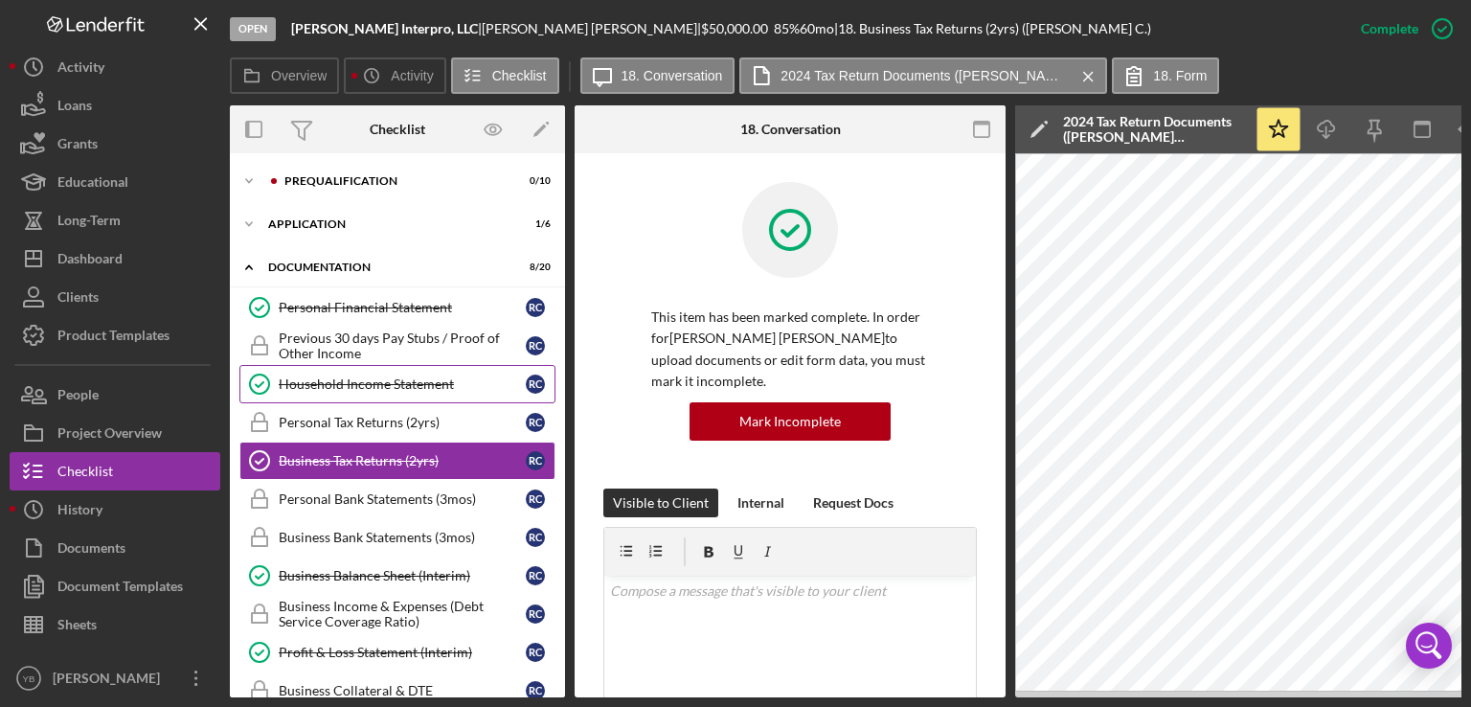
scroll to position [43, 0]
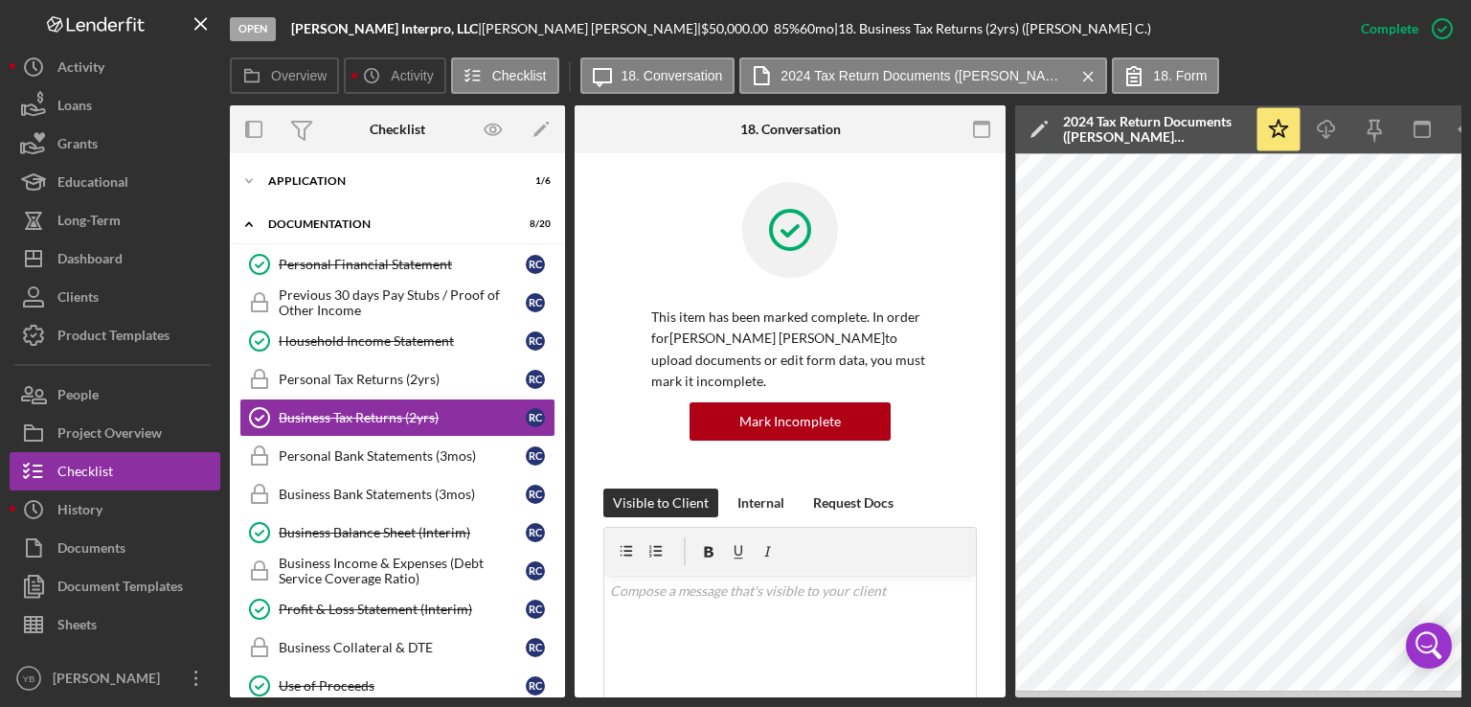
drag, startPoint x: 566, startPoint y: 400, endPoint x: 564, endPoint y: 298, distance: 102.5
click at [564, 298] on div "Overview Internal Workflow Stage Open Icon/Dropdown Arrow Archive (can unarchiv…" at bounding box center [846, 401] width 1232 height 592
click at [341, 183] on div "Application" at bounding box center [404, 180] width 273 height 11
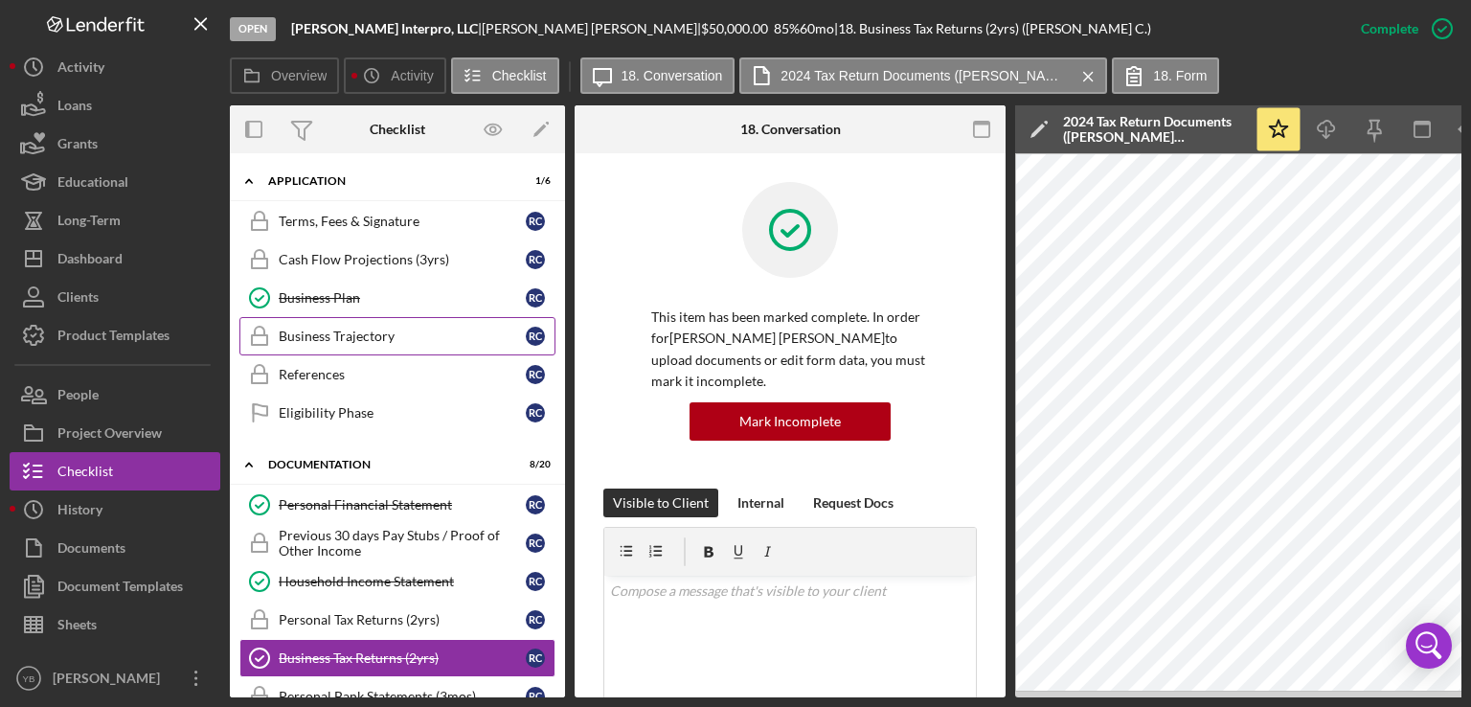
click at [334, 338] on div "Business Trajectory" at bounding box center [402, 336] width 247 height 15
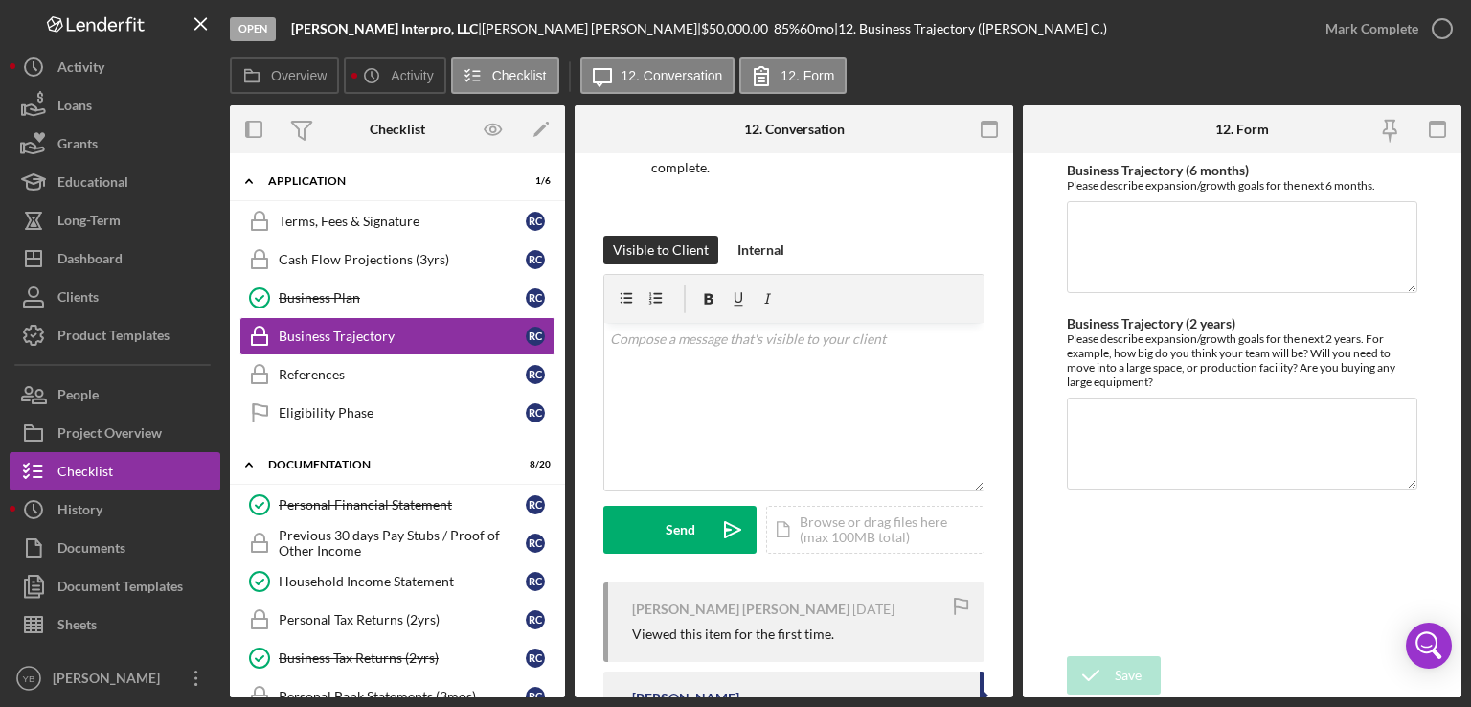
scroll to position [276, 0]
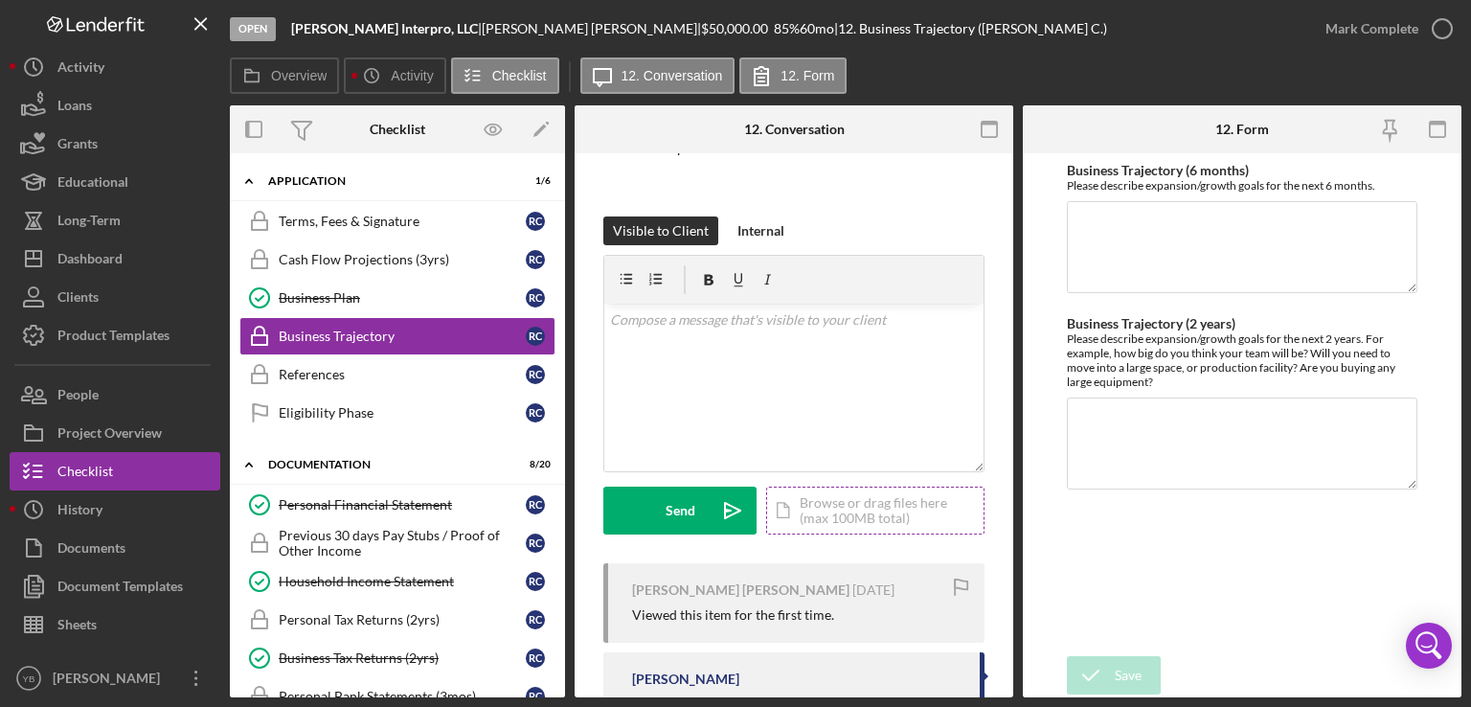
click at [882, 523] on div "Icon/Document Browse or drag files here (max 100MB total) Tap to choose files o…" at bounding box center [875, 511] width 218 height 48
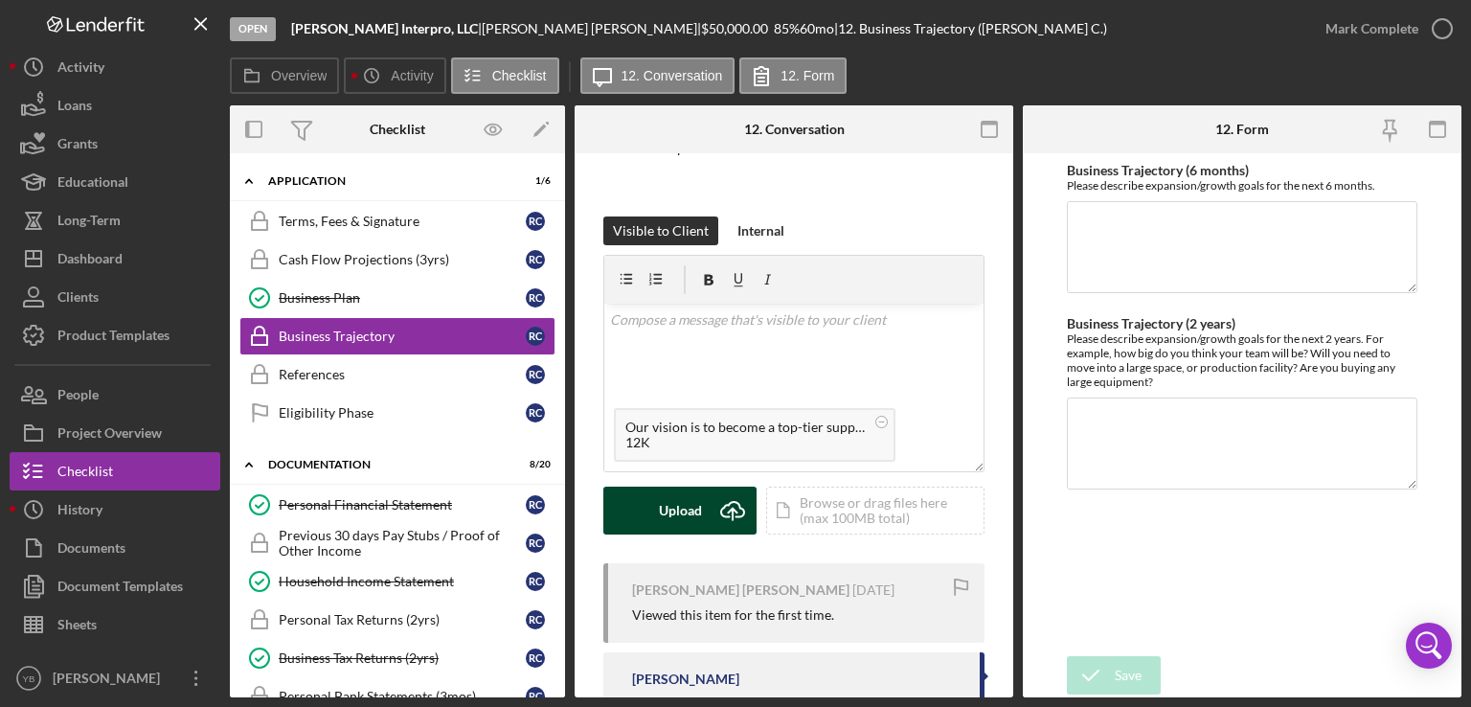
click at [676, 506] on div "Upload" at bounding box center [680, 511] width 43 height 48
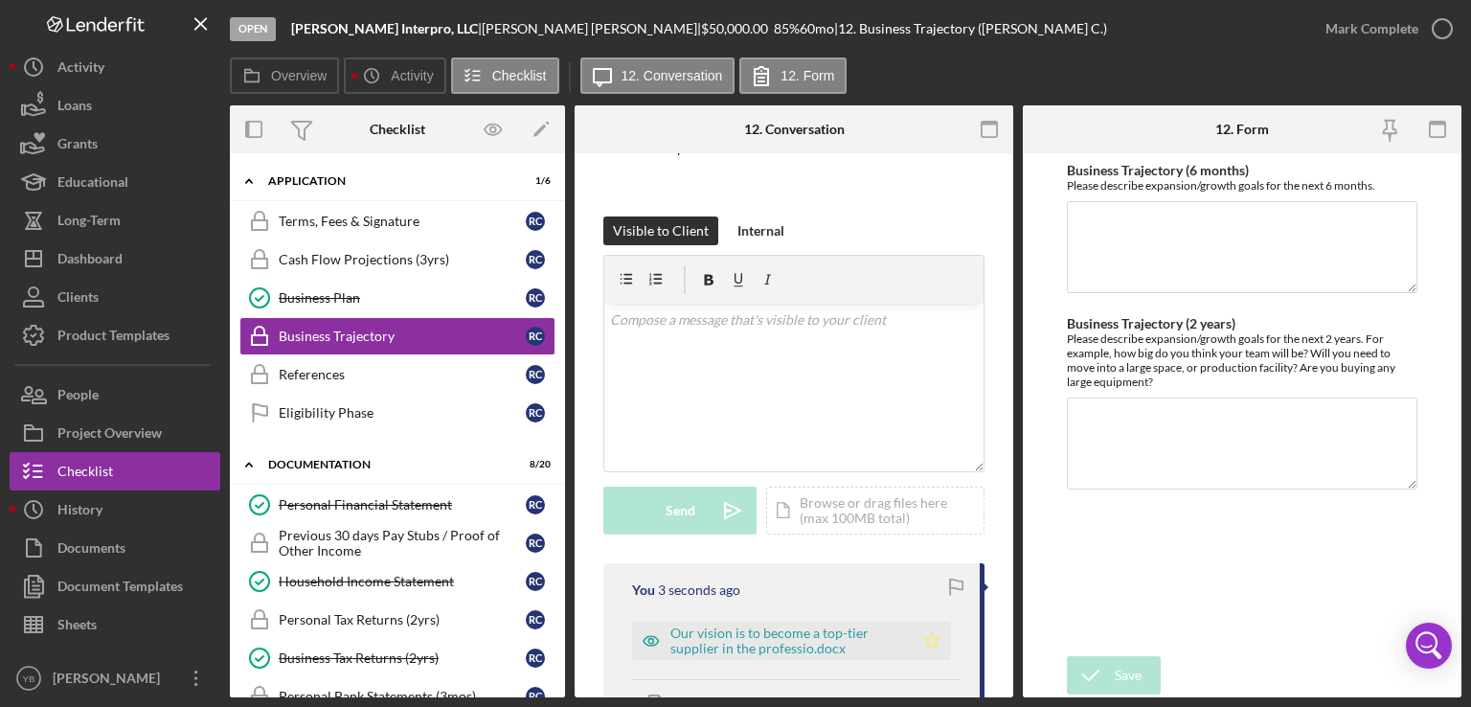
click at [927, 645] on polygon "button" at bounding box center [932, 640] width 16 height 15
click at [1345, 39] on div "Mark Complete" at bounding box center [1372, 29] width 93 height 38
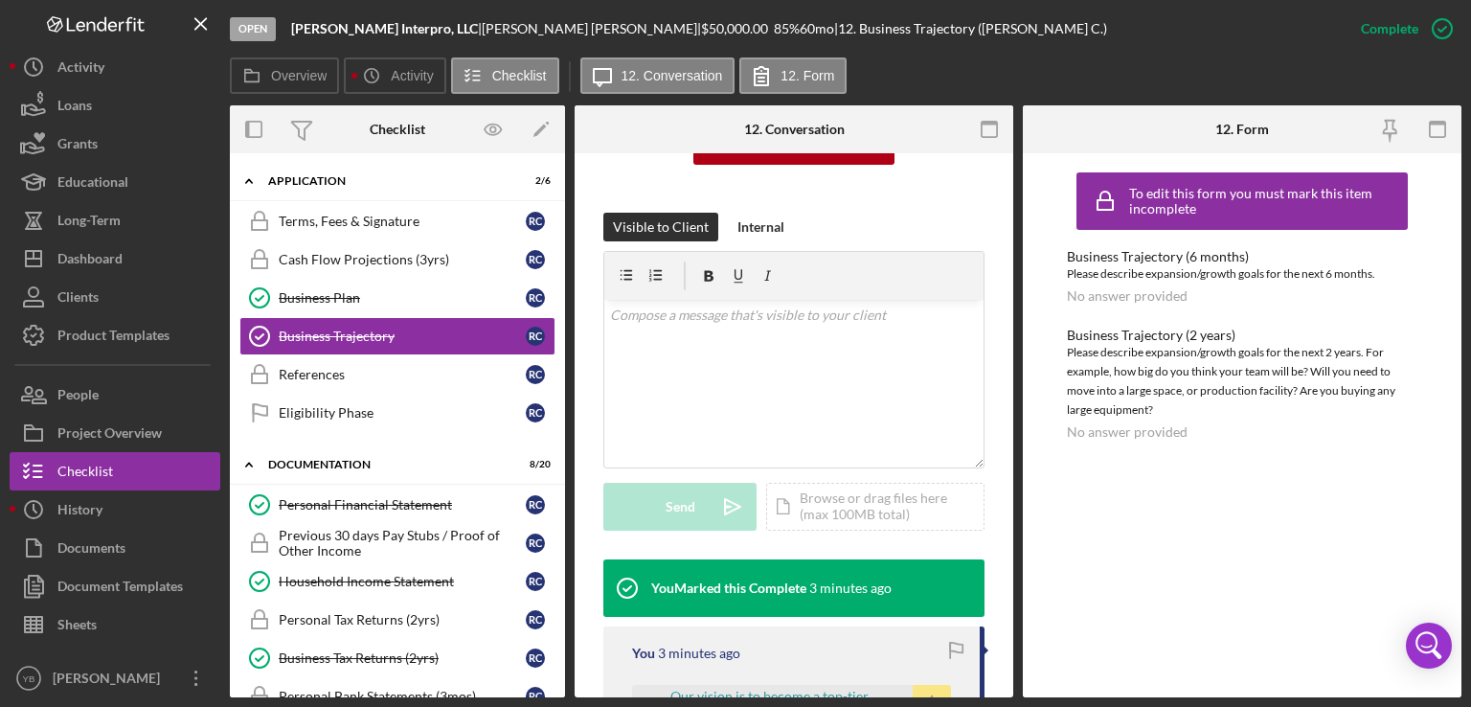
click at [931, 694] on icon "Icon/Star" at bounding box center [932, 704] width 38 height 38
click at [858, 497] on div "Icon/Document Browse or drag files here (max 100MB total) Tap to choose files o…" at bounding box center [875, 507] width 218 height 48
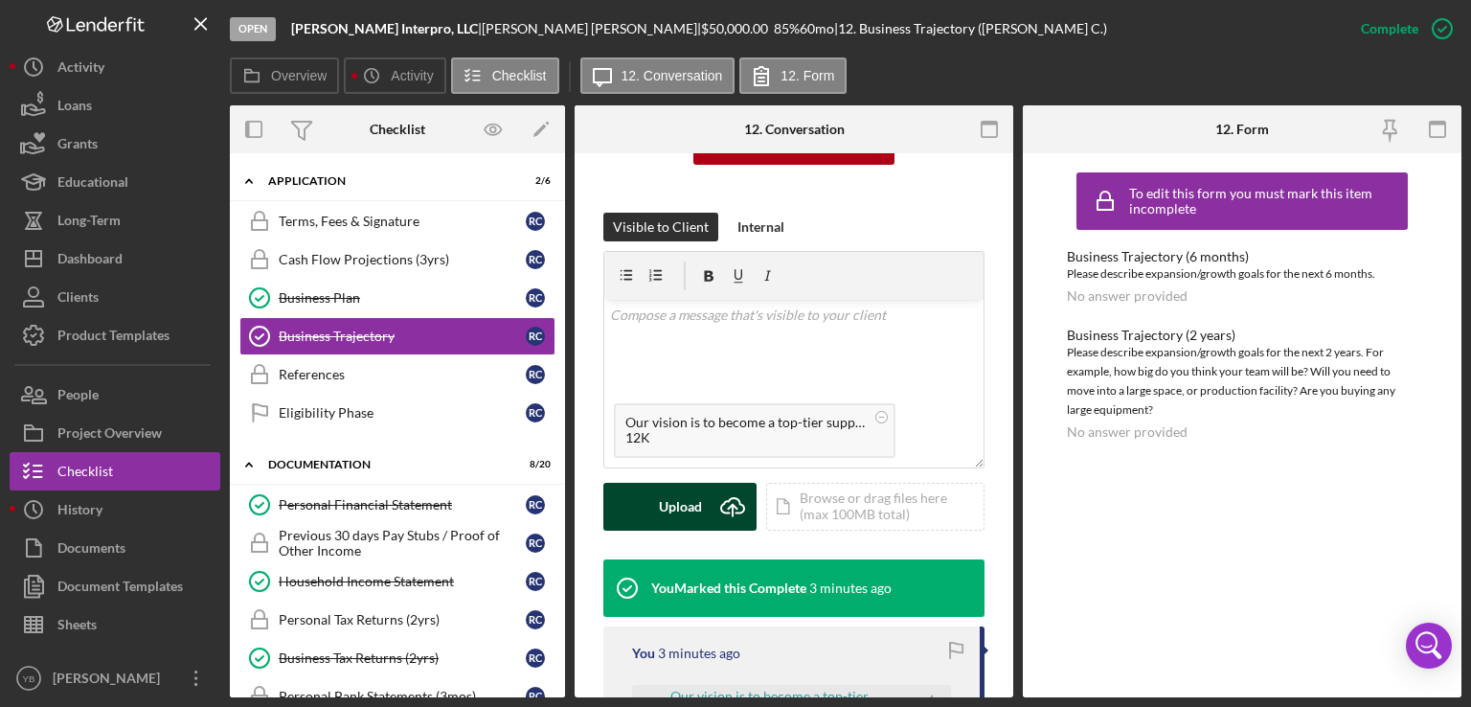
click at [701, 502] on button "Upload Icon/Upload" at bounding box center [679, 507] width 153 height 48
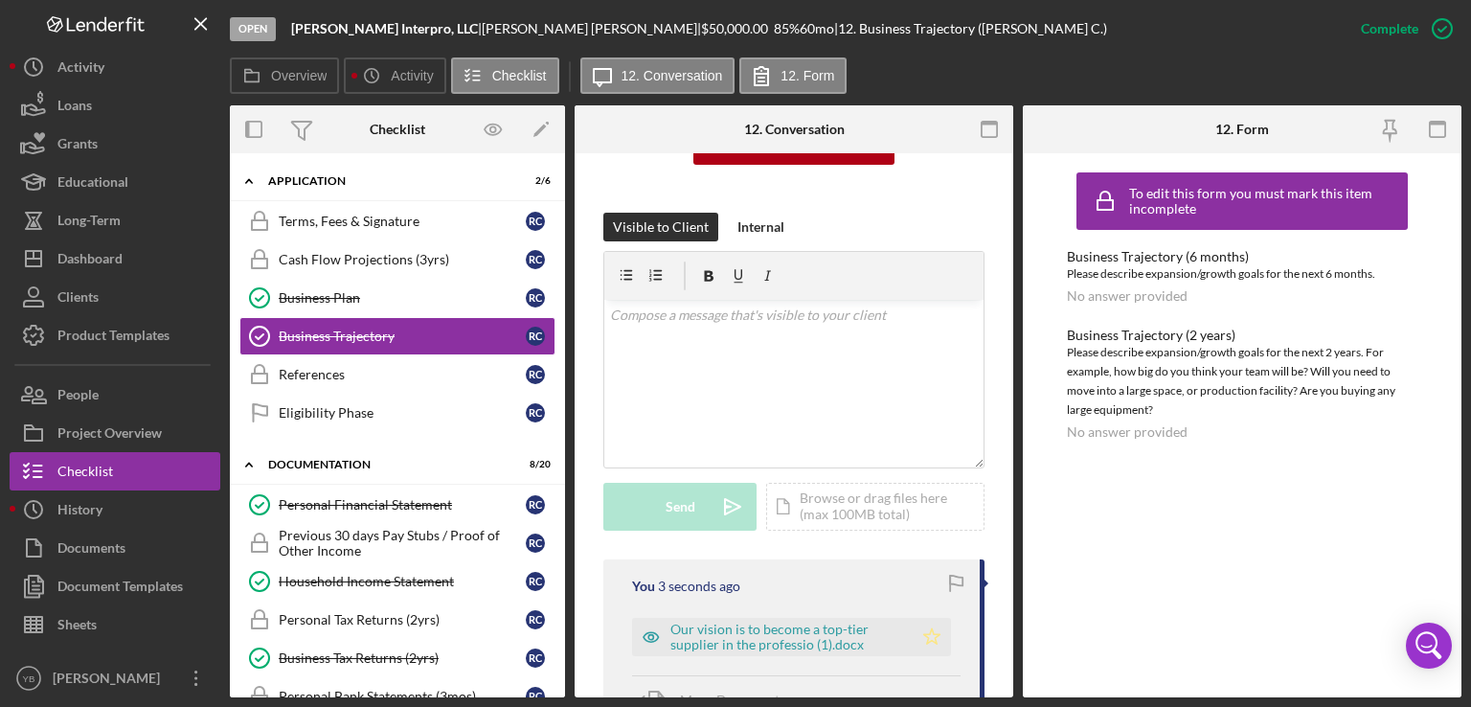
click at [929, 641] on polygon "button" at bounding box center [932, 635] width 16 height 15
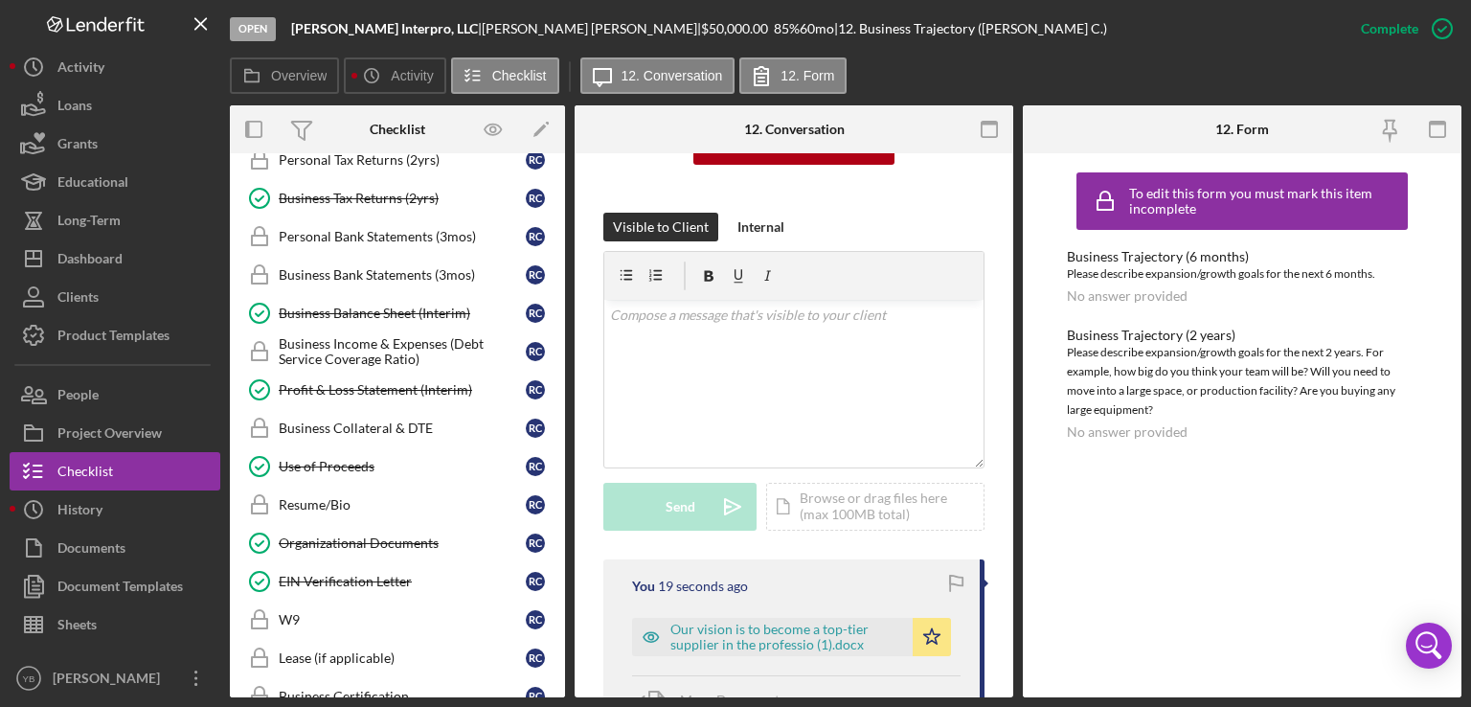
scroll to position [779, 0]
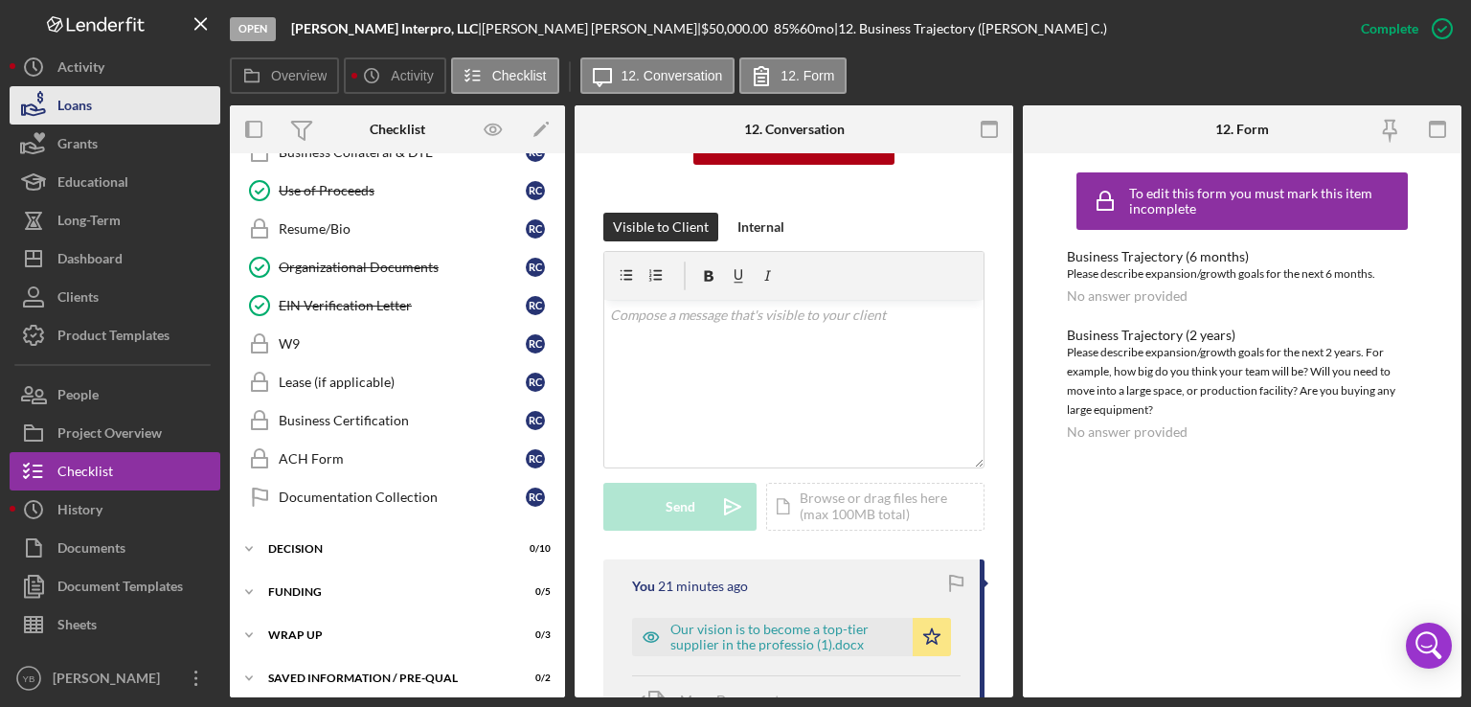
click at [135, 101] on button "Loans" at bounding box center [115, 105] width 211 height 38
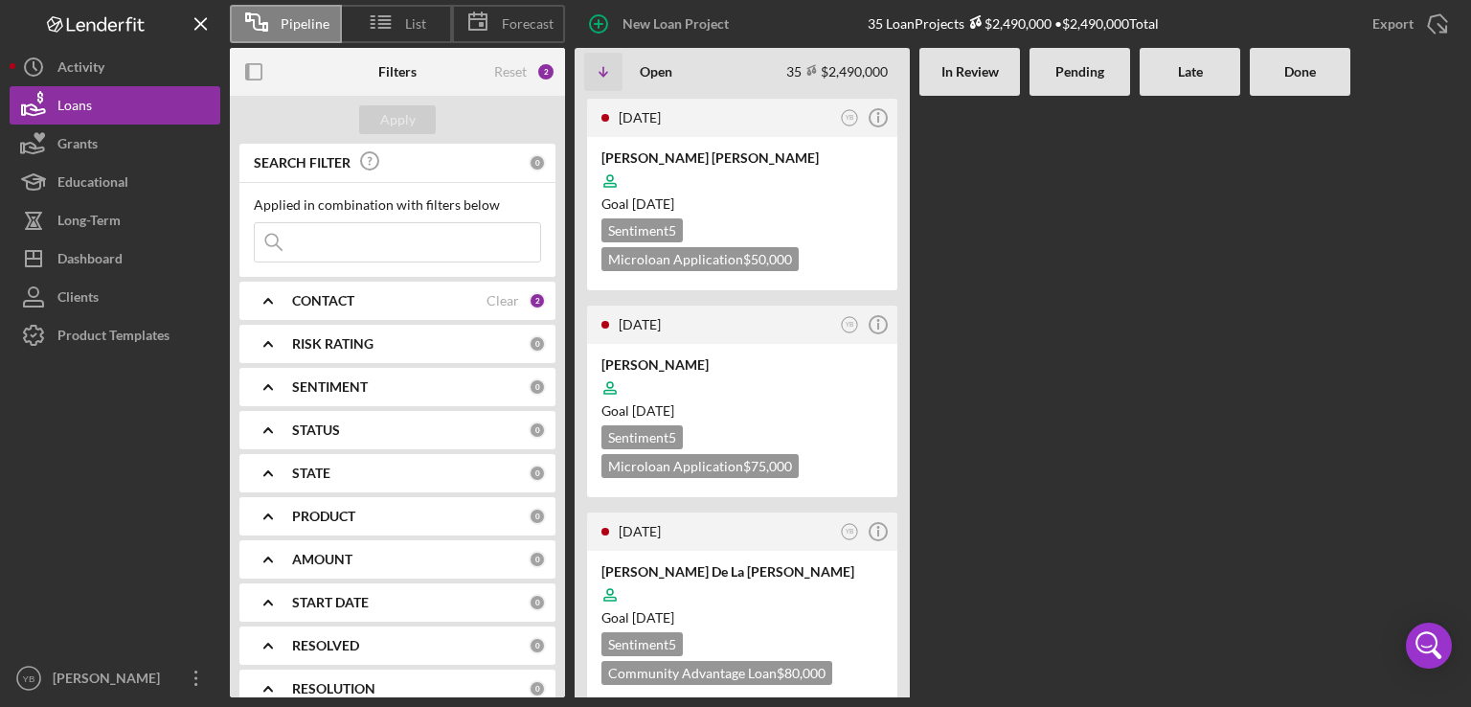
click at [1035, 164] on div at bounding box center [1080, 397] width 101 height 602
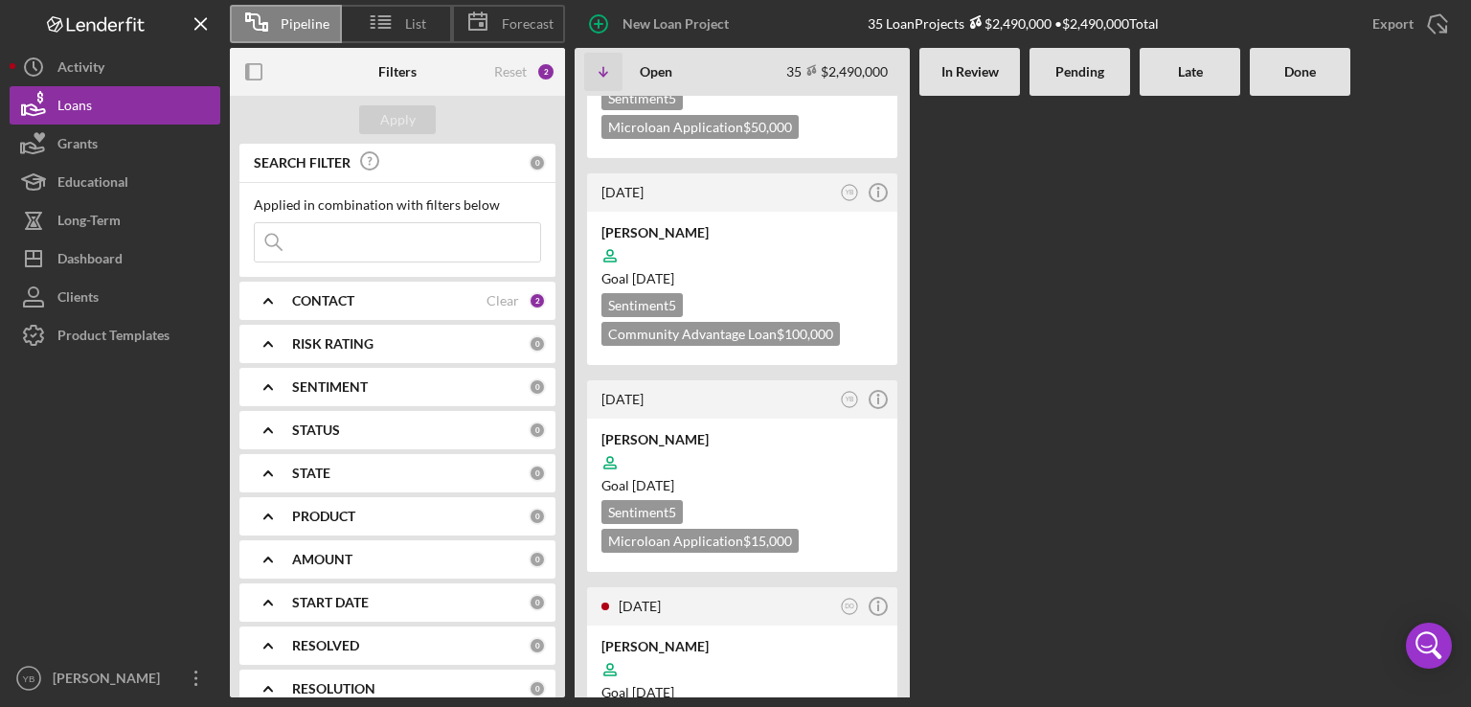
scroll to position [3870, 0]
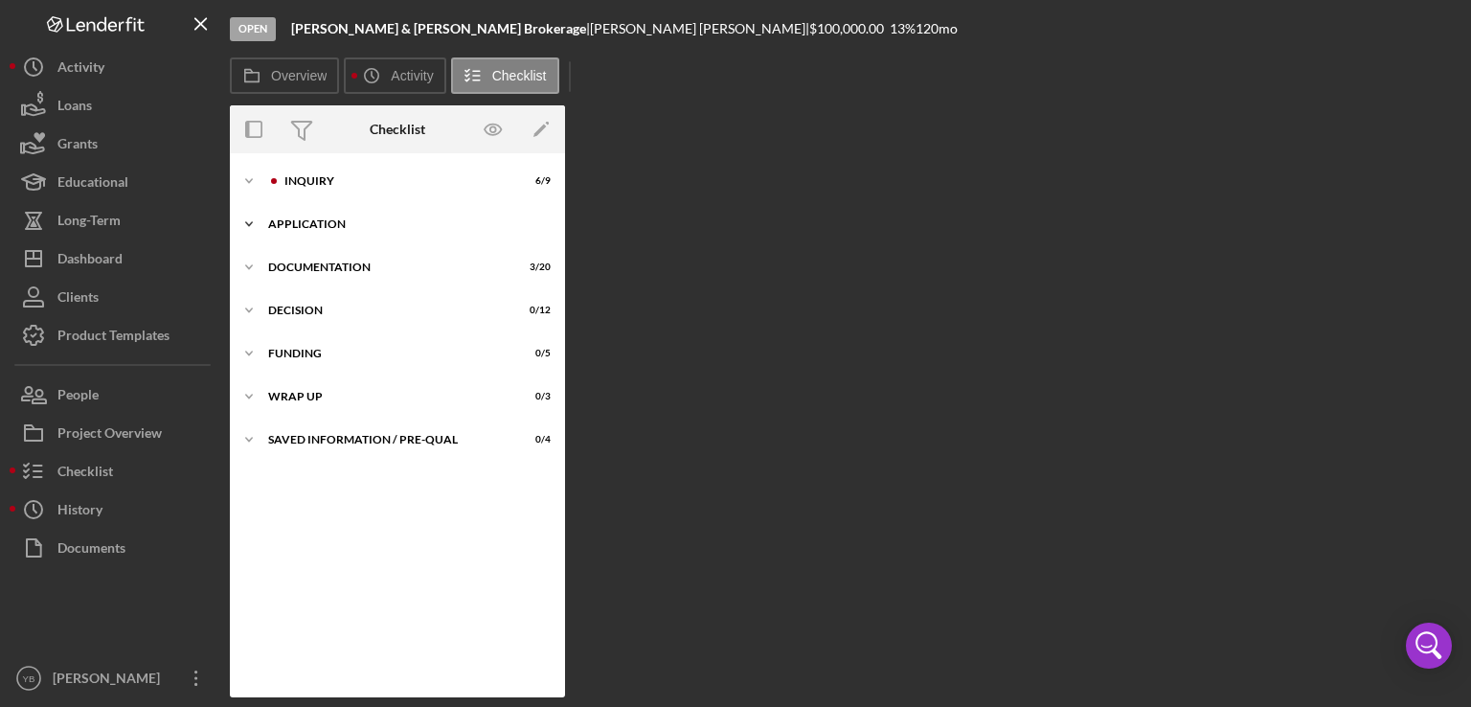
click at [314, 223] on div "Application" at bounding box center [404, 223] width 273 height 11
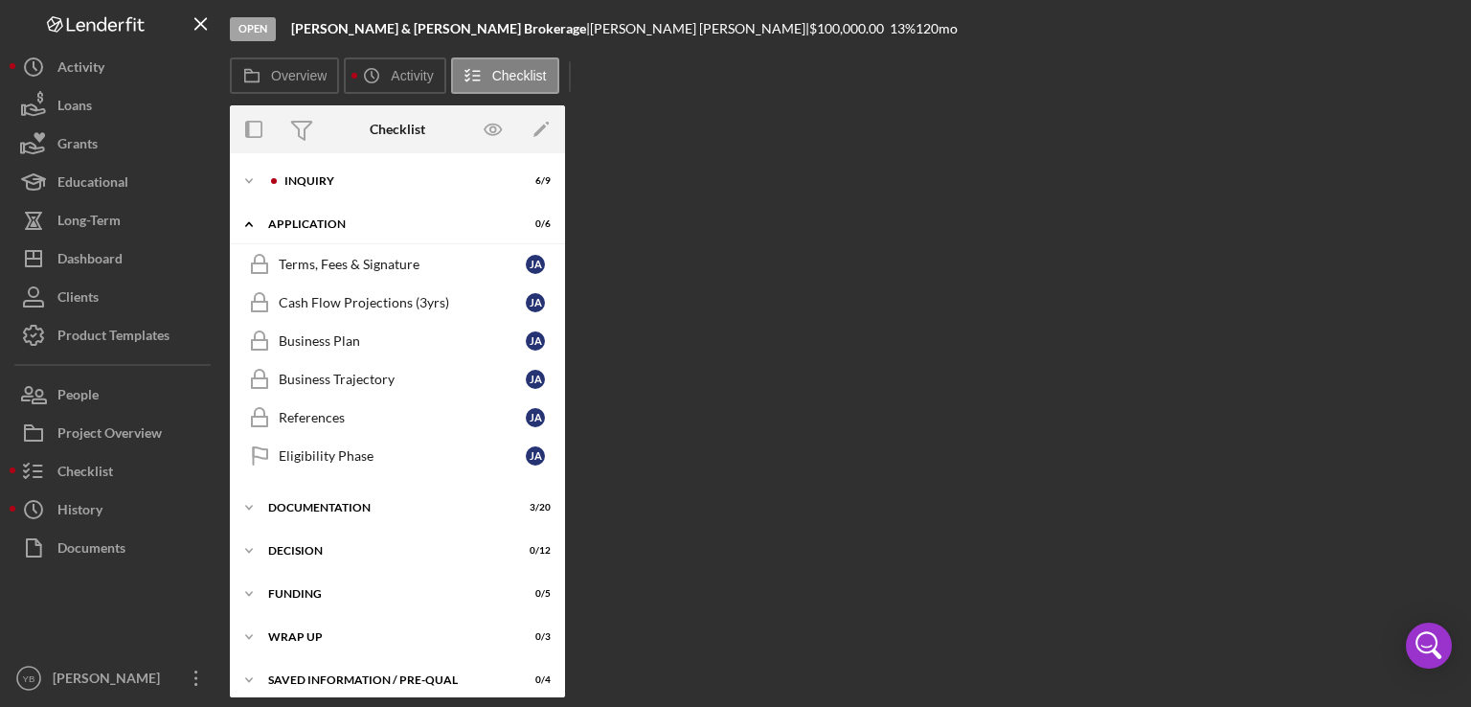
scroll to position [10, 0]
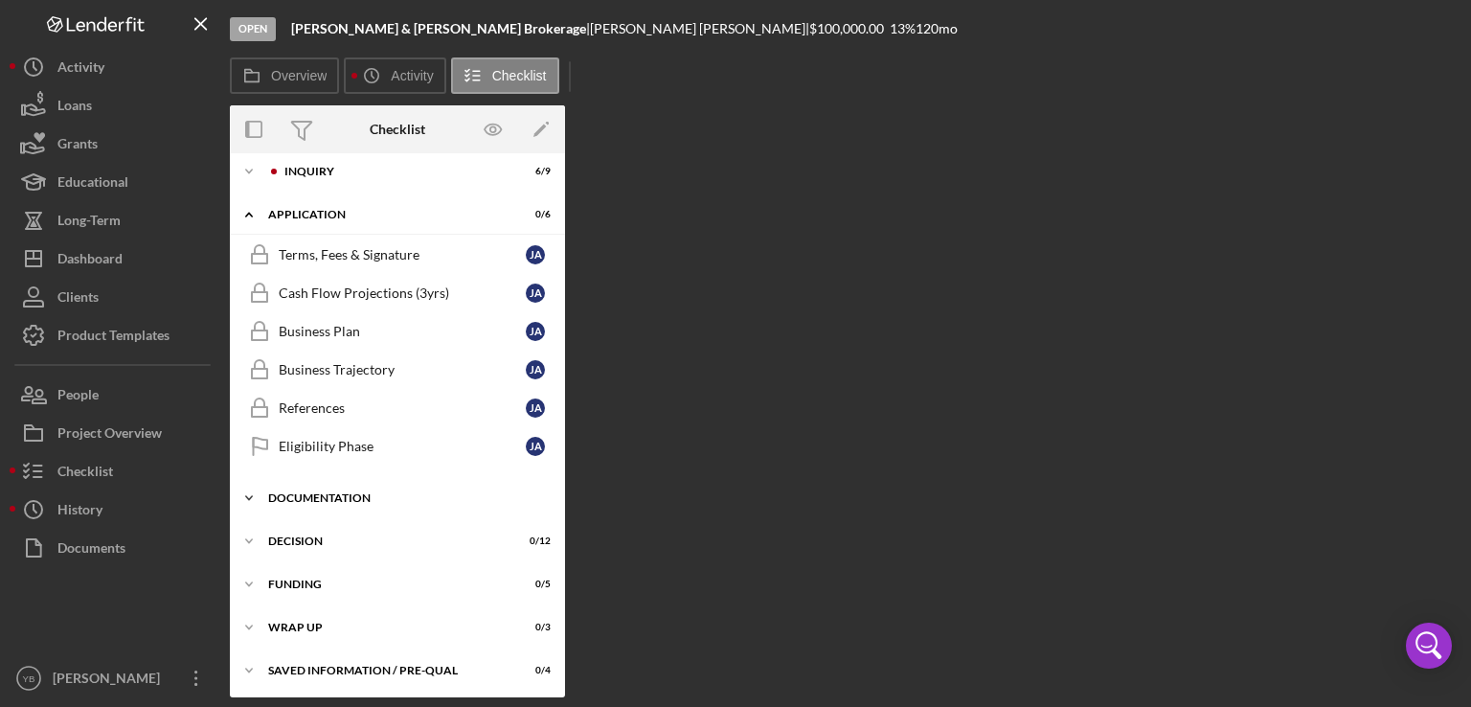
click at [307, 492] on div "Documentation" at bounding box center [404, 497] width 273 height 11
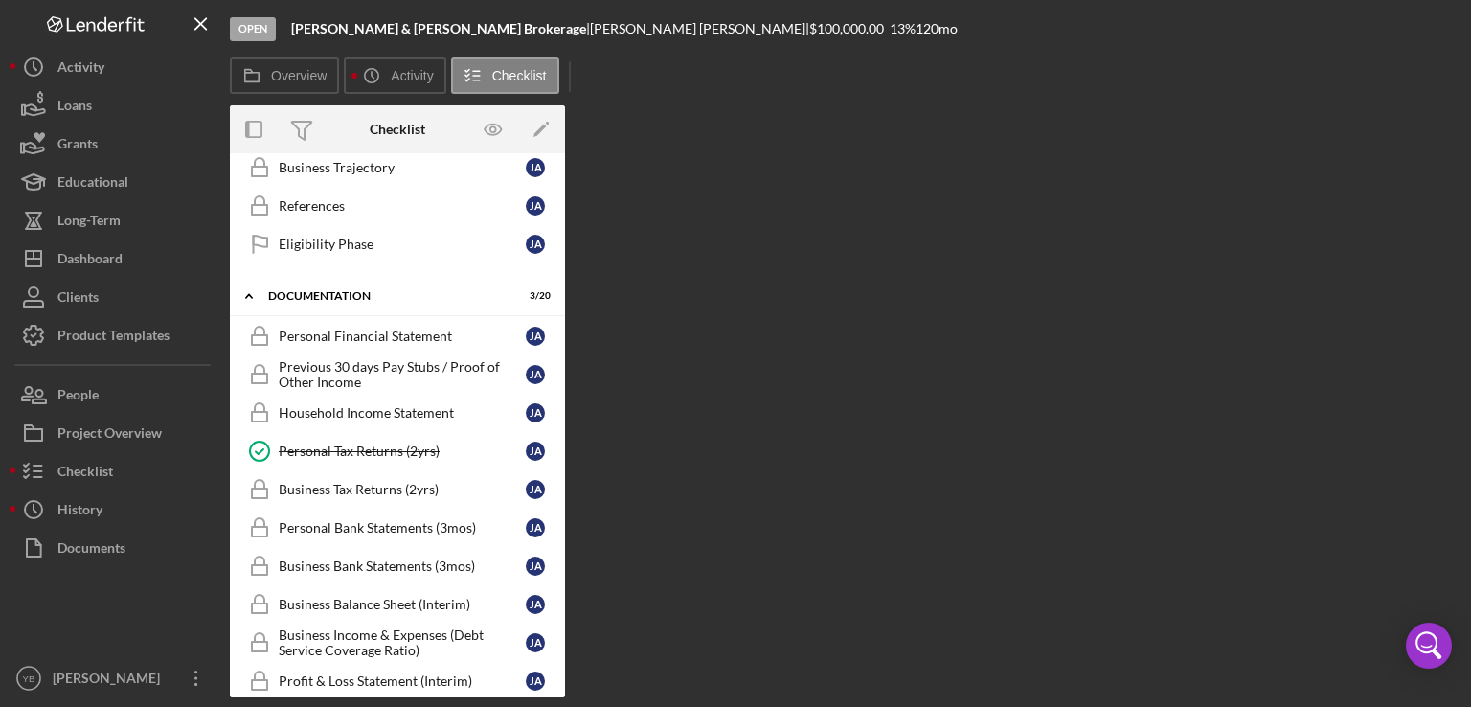
scroll to position [223, 0]
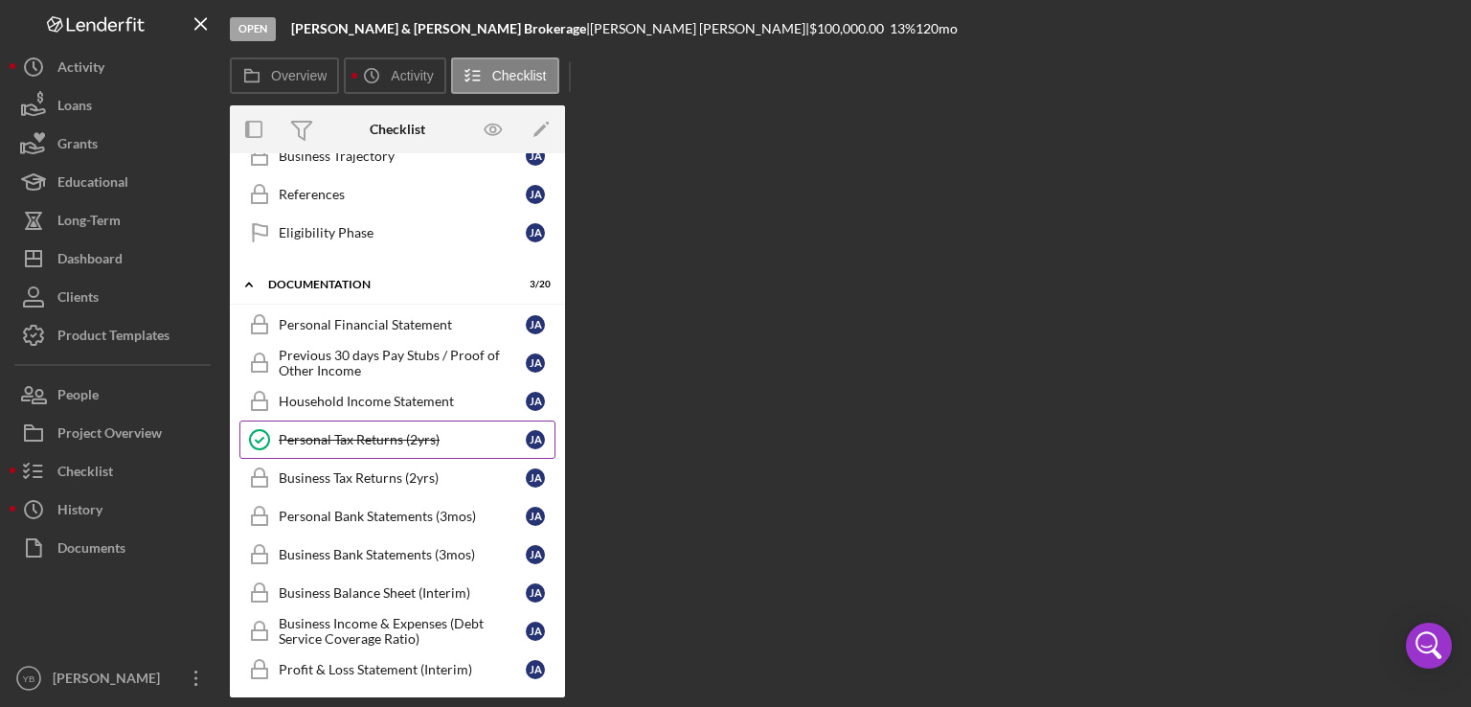
click at [398, 433] on div "Personal Tax Returns (2yrs)" at bounding box center [402, 439] width 247 height 15
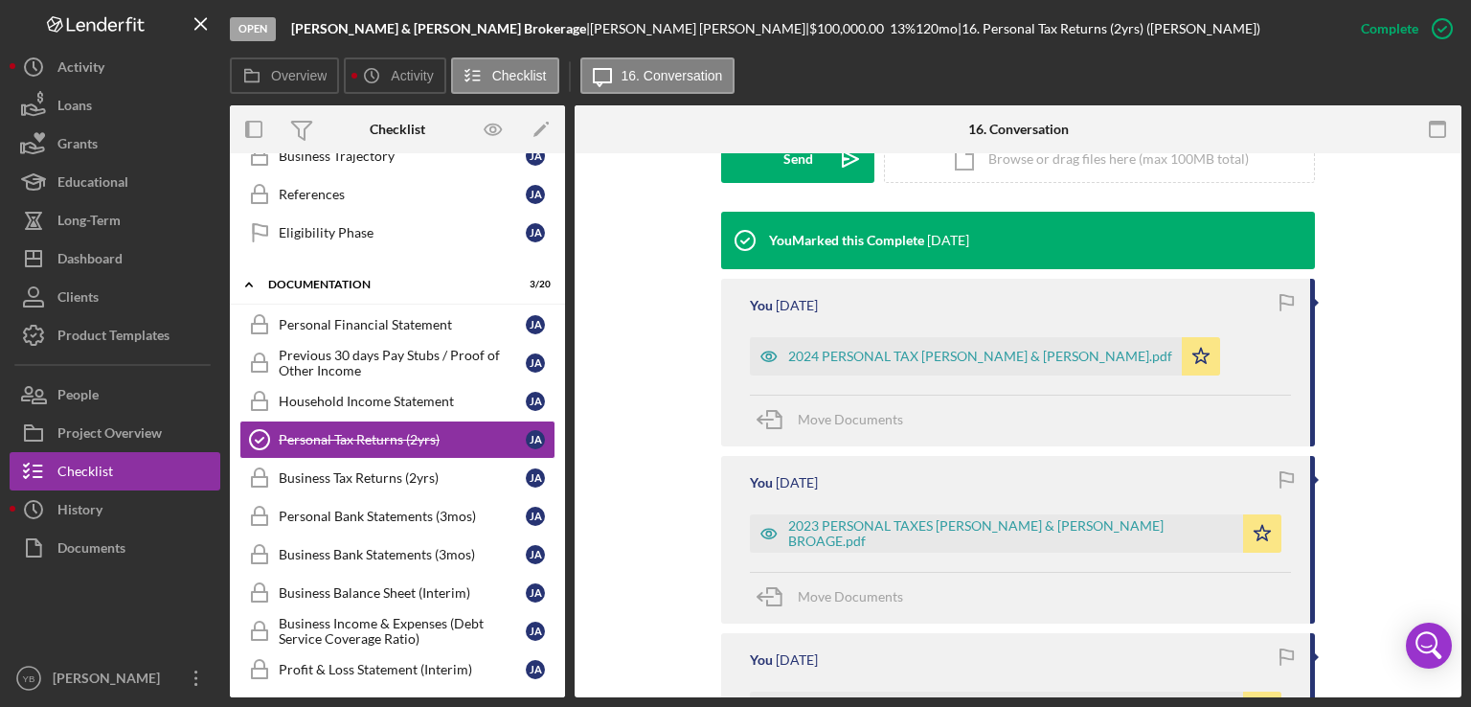
scroll to position [586, 0]
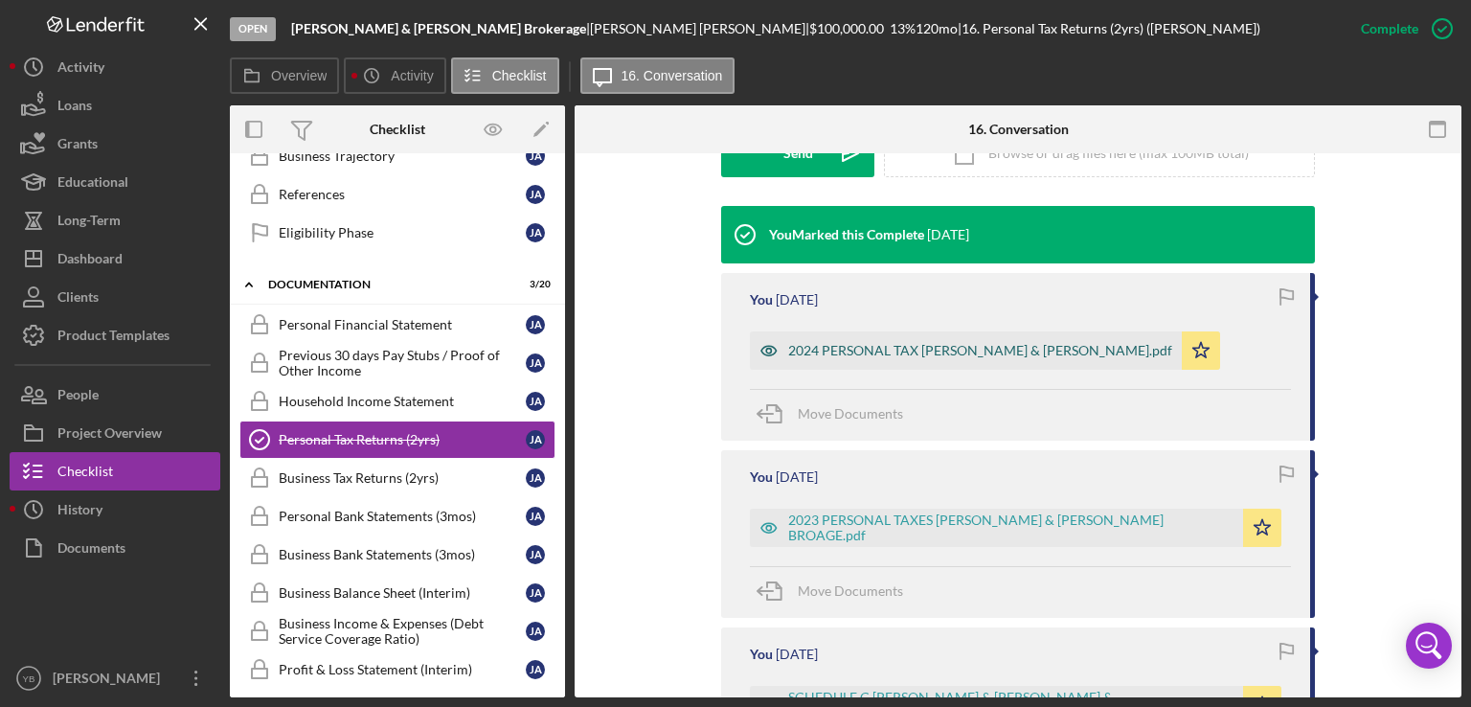
click at [1124, 345] on div "2024 PERSONAL TAX [PERSON_NAME] & [PERSON_NAME].pdf" at bounding box center [980, 350] width 384 height 15
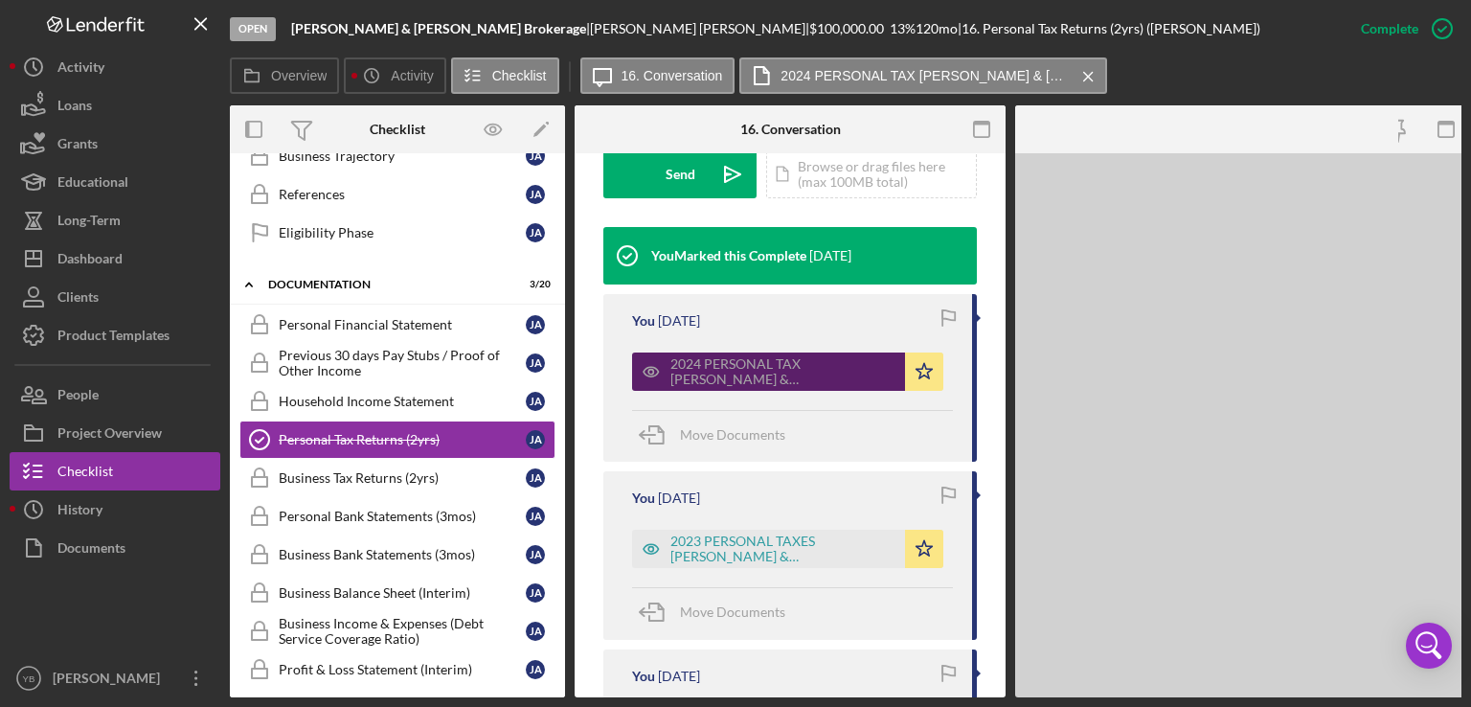
scroll to position [629, 0]
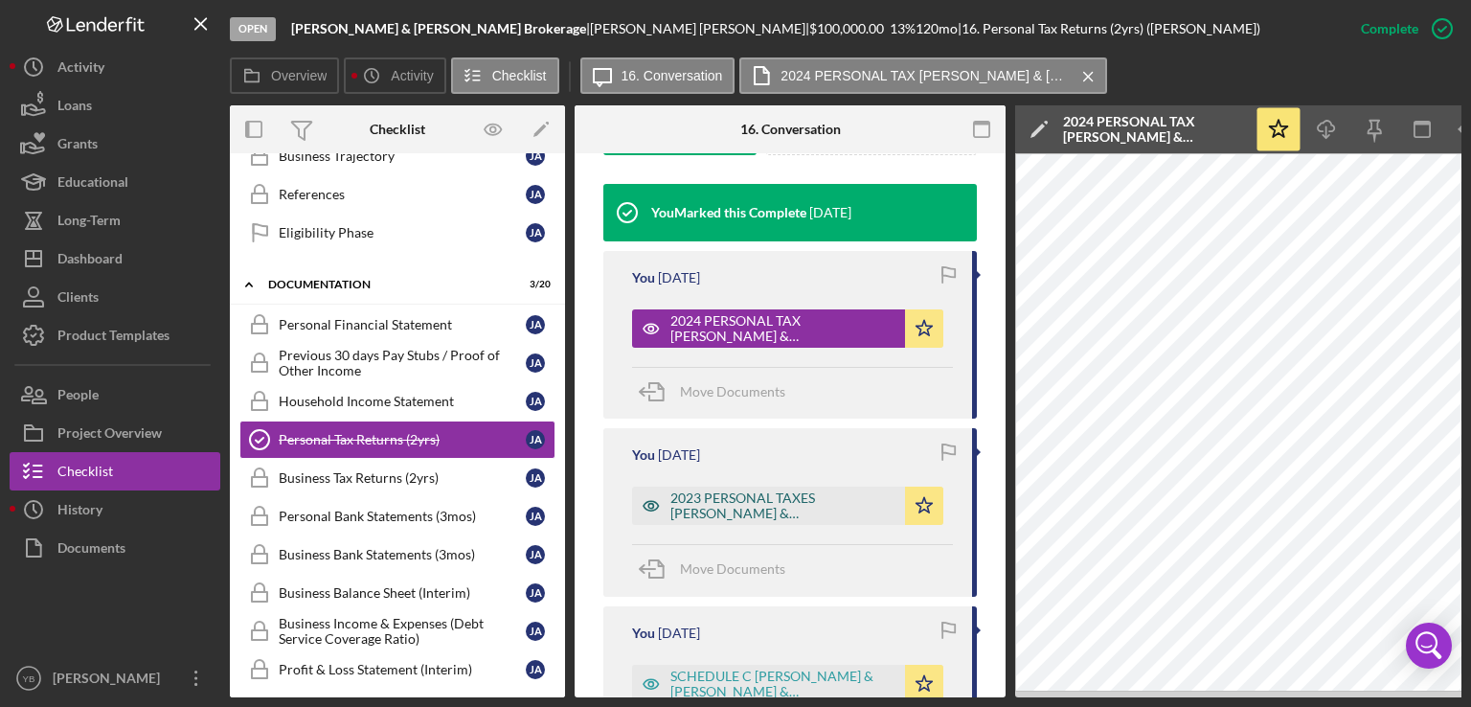
click at [758, 521] on div "2023 PERSONAL TAXES [PERSON_NAME] & [PERSON_NAME] BROAGE.pdf" at bounding box center [783, 505] width 225 height 31
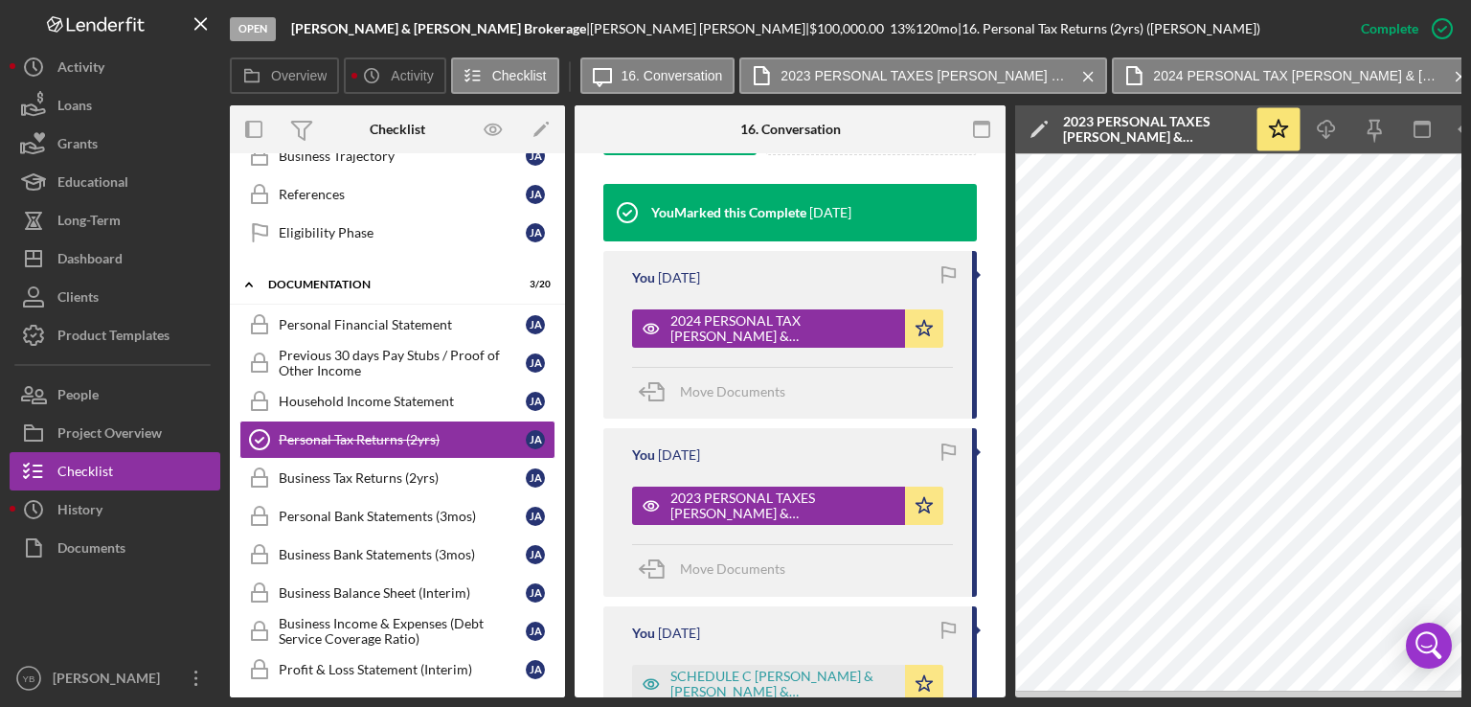
drag, startPoint x: 973, startPoint y: 696, endPoint x: 997, endPoint y: 691, distance: 24.6
click at [997, 691] on div "Overview Internal Workflow Stage Open Icon/Dropdown Arrow Archive (can unarchiv…" at bounding box center [846, 401] width 1232 height 592
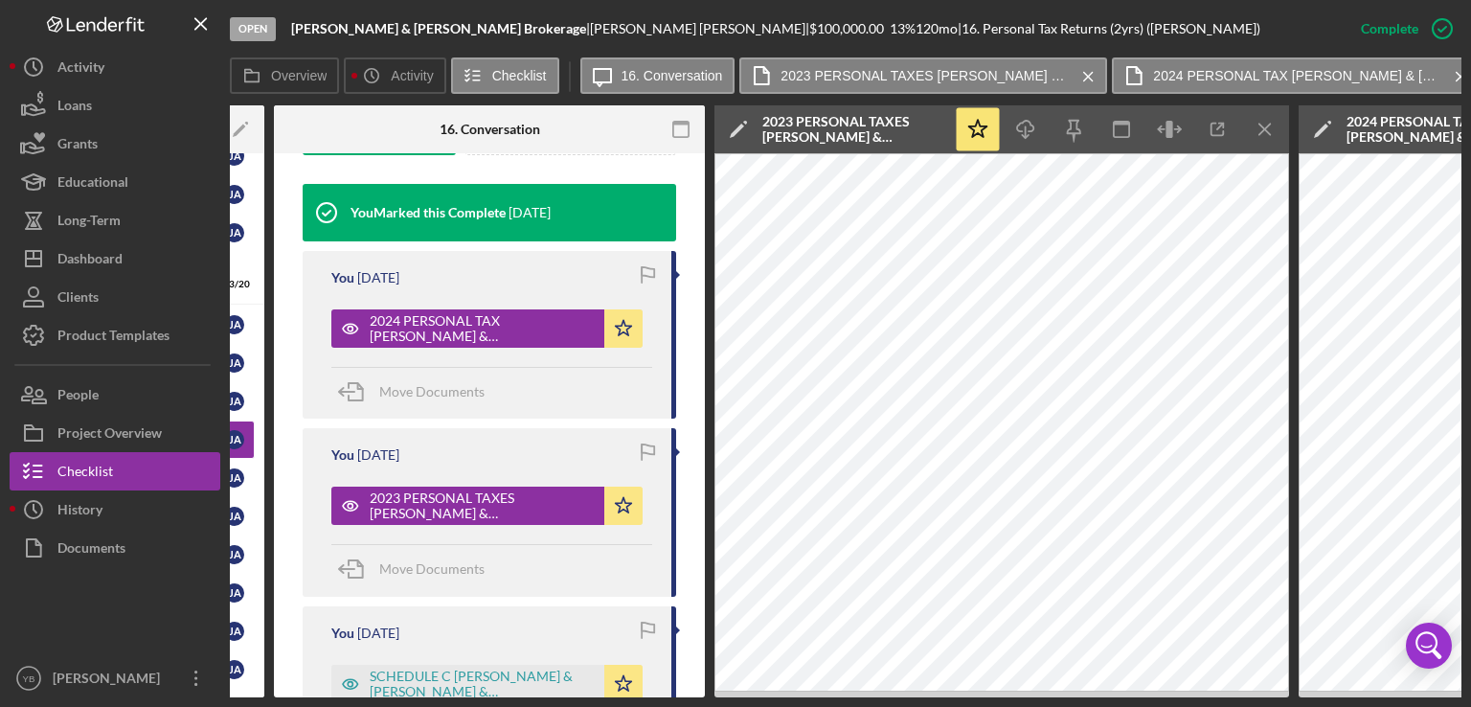
scroll to position [0, 310]
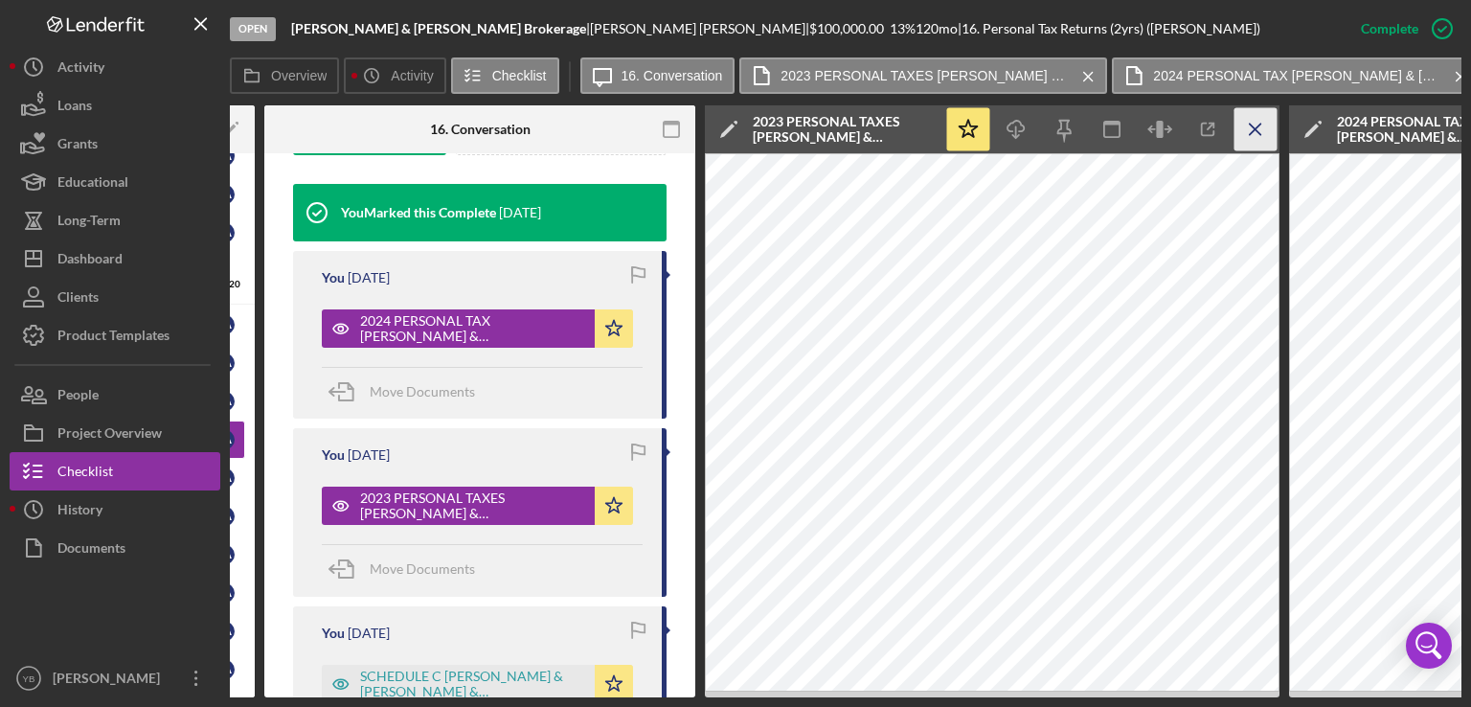
click at [1262, 131] on icon "Icon/Menu Close" at bounding box center [1256, 129] width 43 height 43
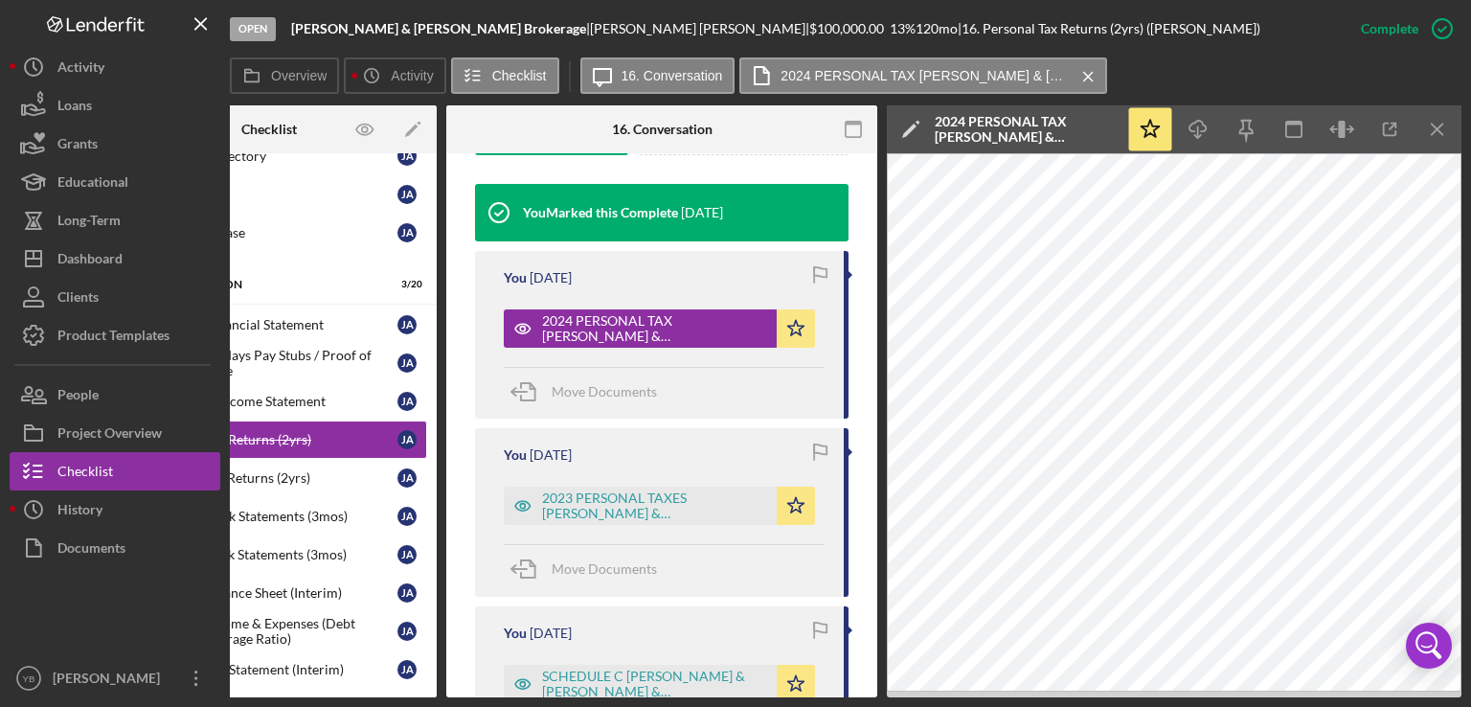
scroll to position [0, 127]
click at [747, 155] on div "Icon/Document Browse or drag files here (max 100MB total) Tap to choose files o…" at bounding box center [744, 131] width 211 height 48
click at [553, 155] on div "Upload" at bounding box center [553, 131] width 43 height 48
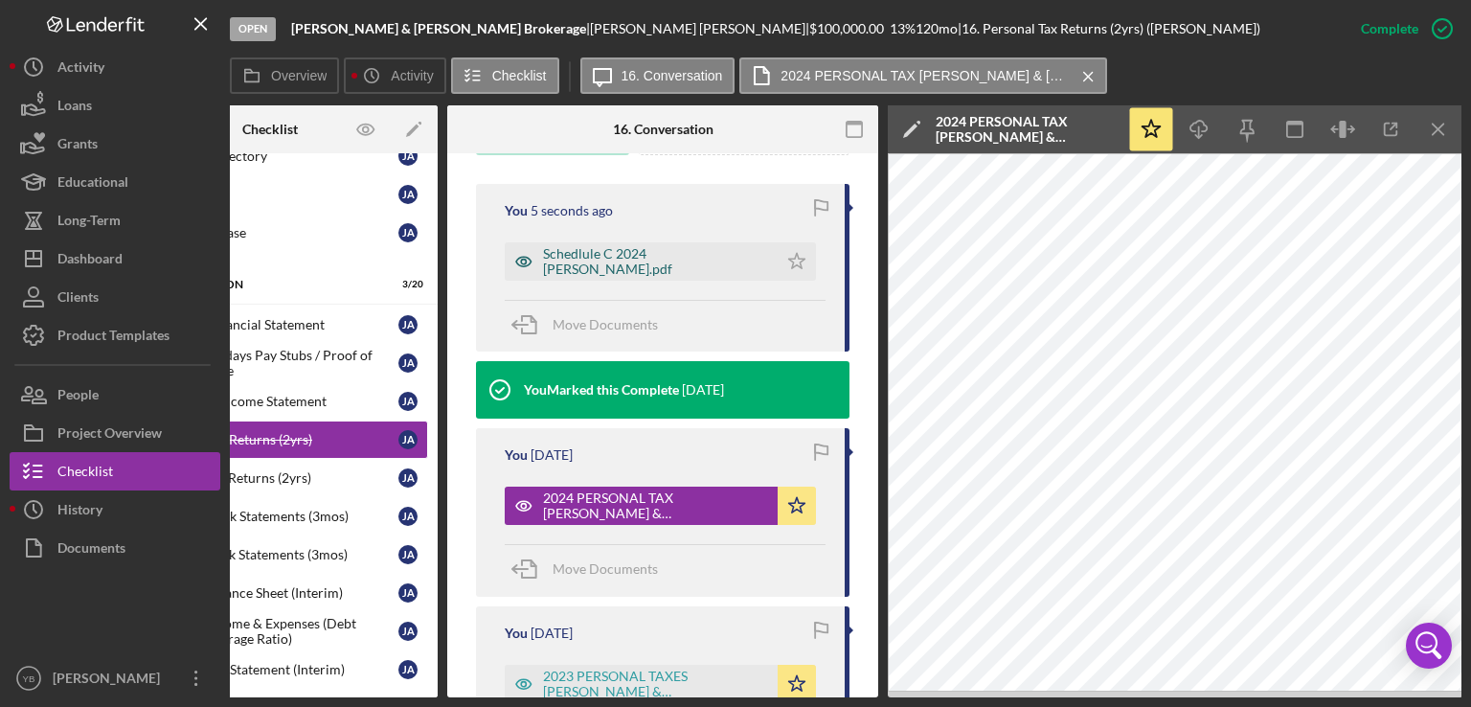
click at [593, 277] on div "Schedlule C 2024 [PERSON_NAME].pdf" at bounding box center [655, 261] width 225 height 31
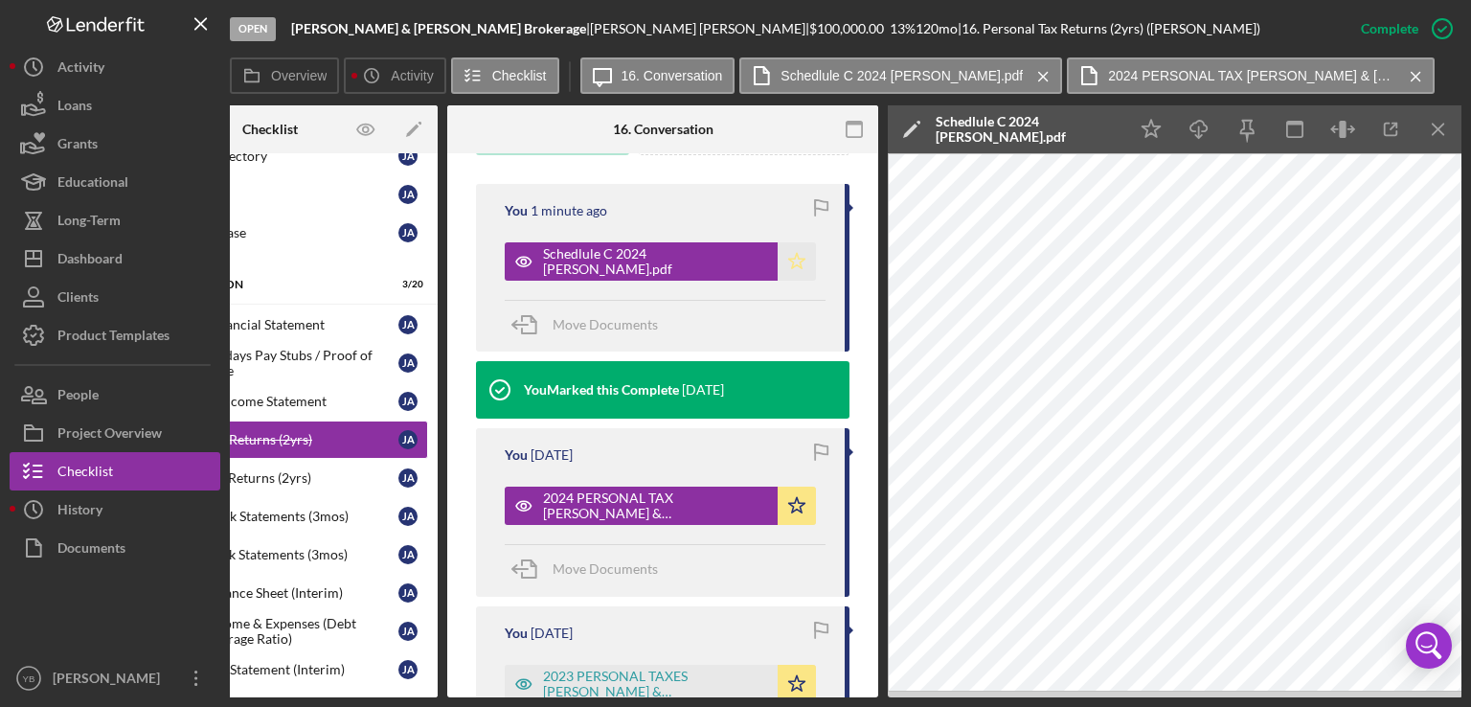
click at [789, 268] on polygon "button" at bounding box center [797, 260] width 16 height 15
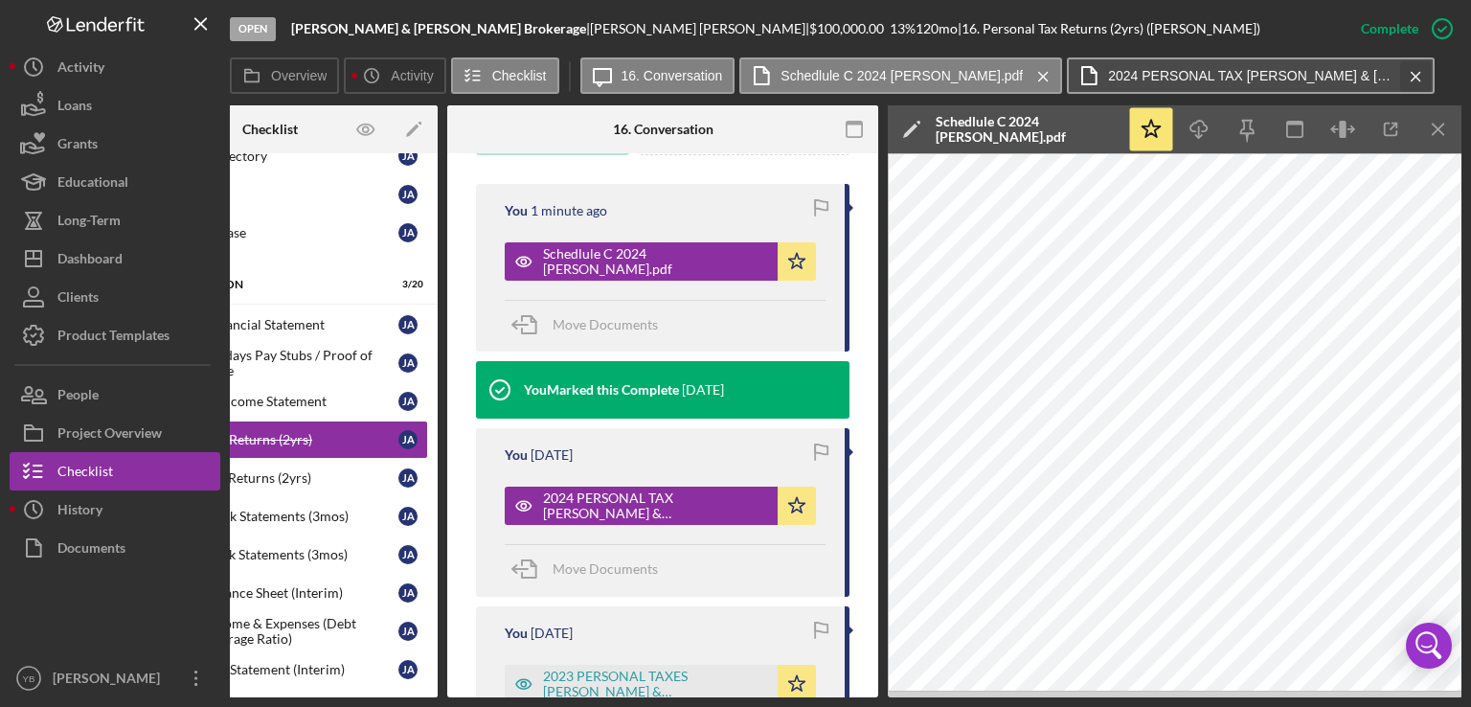
click at [1400, 75] on icon "Icon/Menu Close" at bounding box center [1417, 77] width 34 height 48
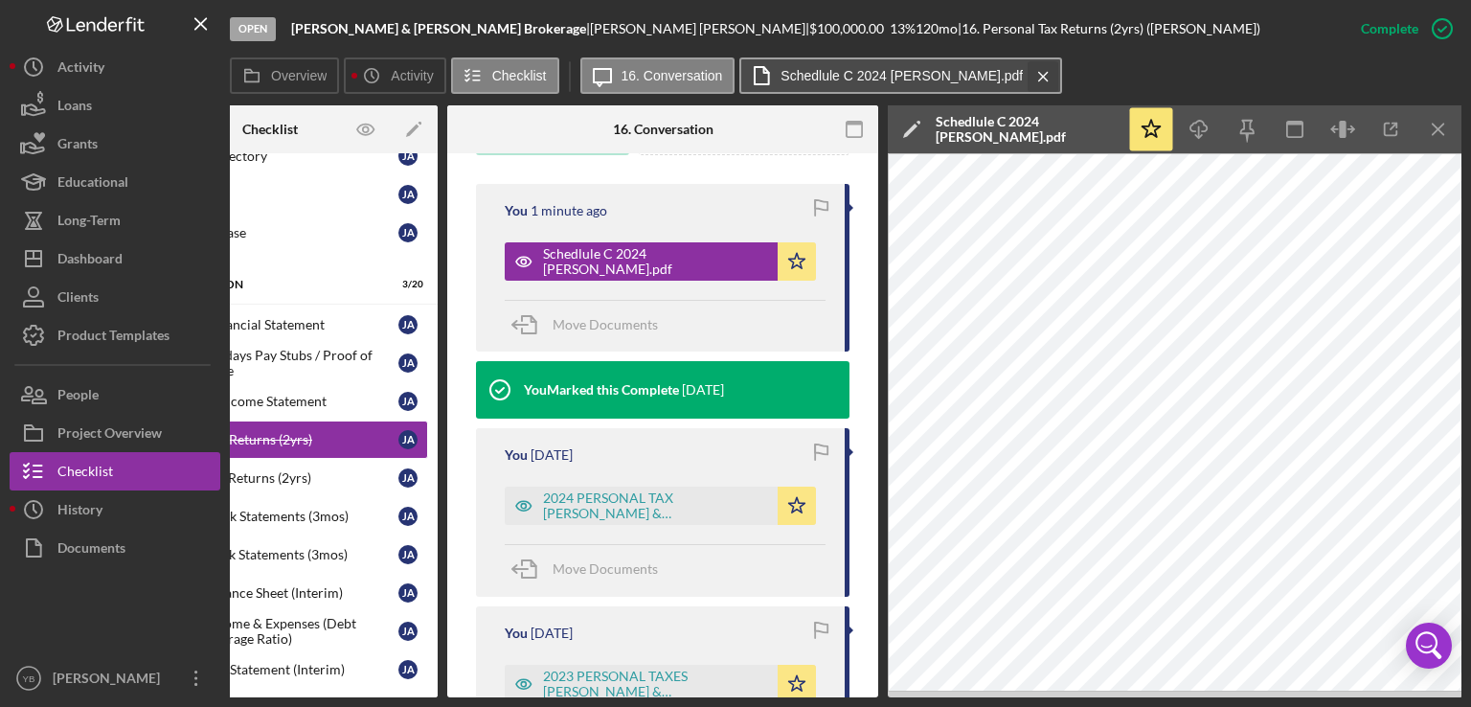
click at [1027, 75] on icon "Icon/Menu Close" at bounding box center [1044, 77] width 34 height 48
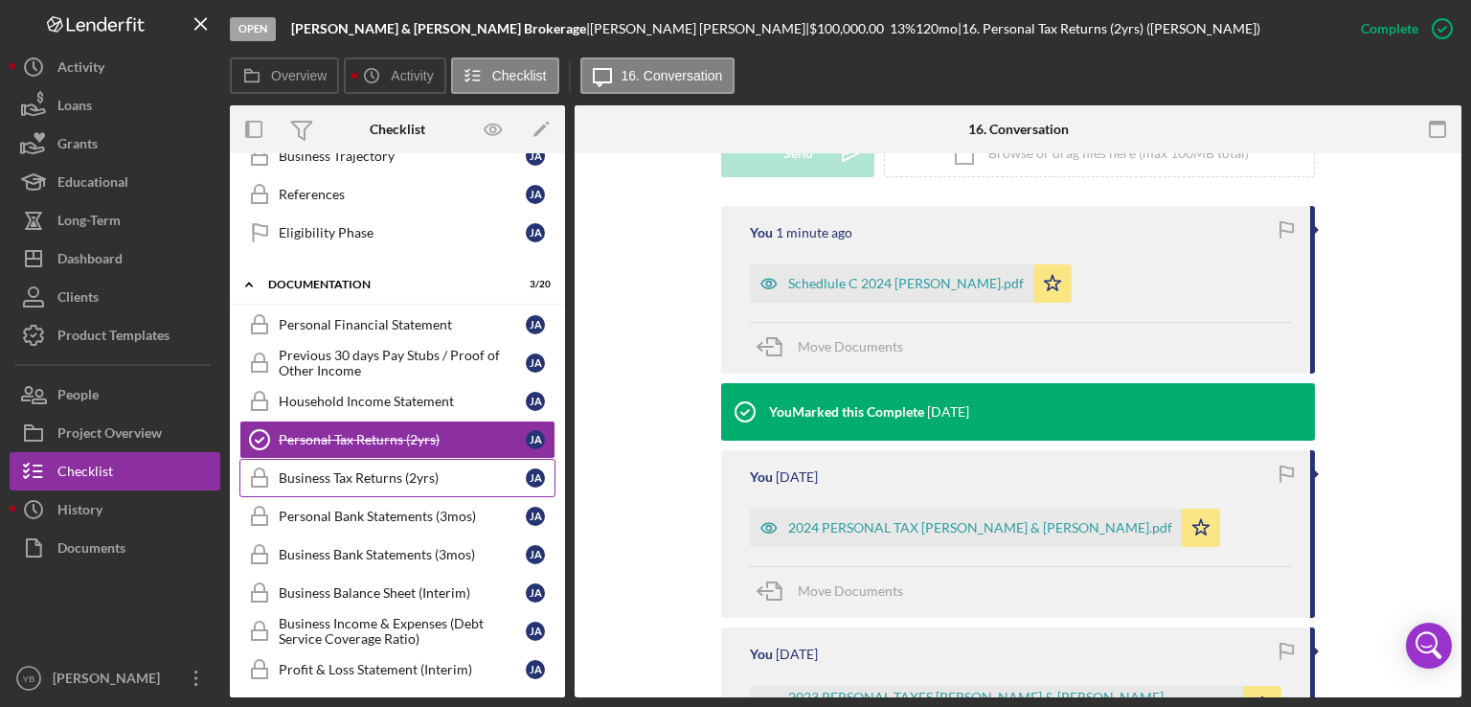
click at [328, 472] on div "Business Tax Returns (2yrs)" at bounding box center [402, 477] width 247 height 15
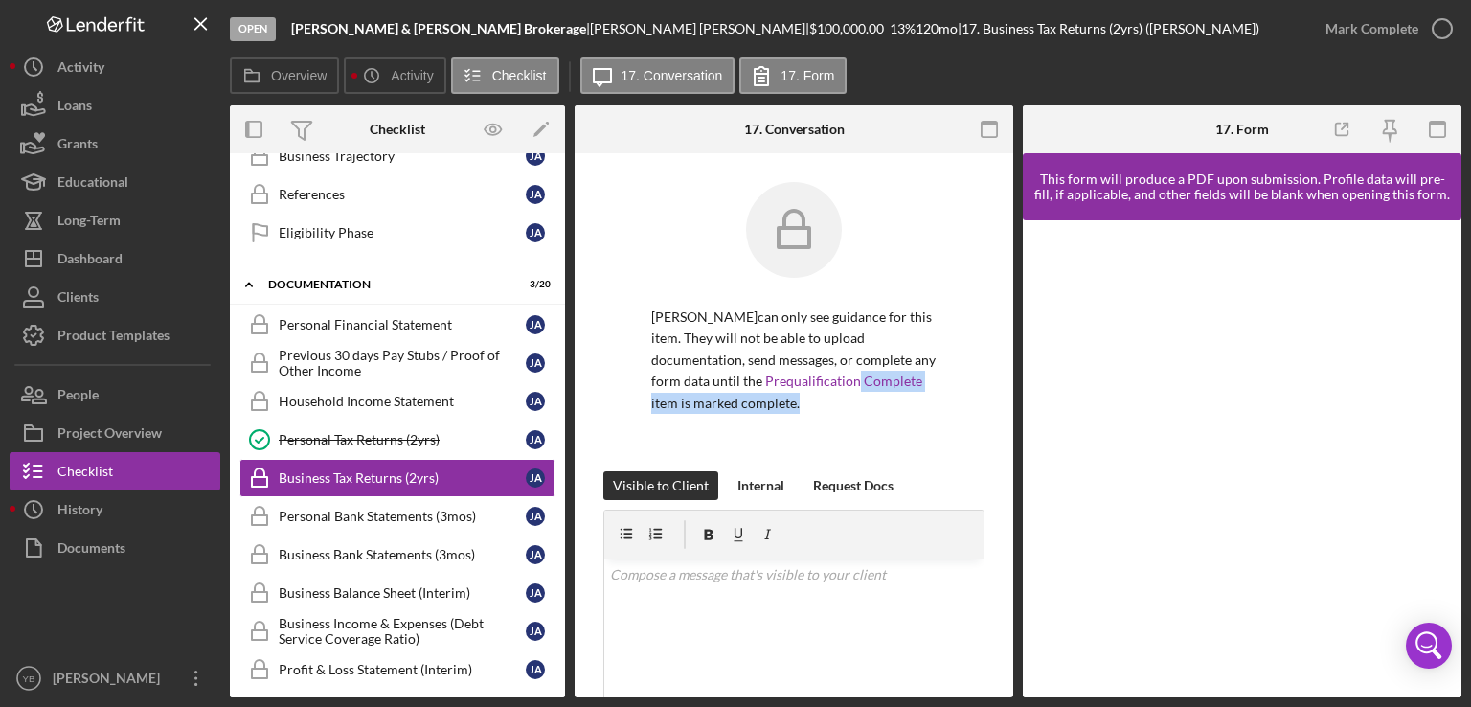
drag, startPoint x: 1006, startPoint y: 382, endPoint x: 1005, endPoint y: 399, distance: 17.3
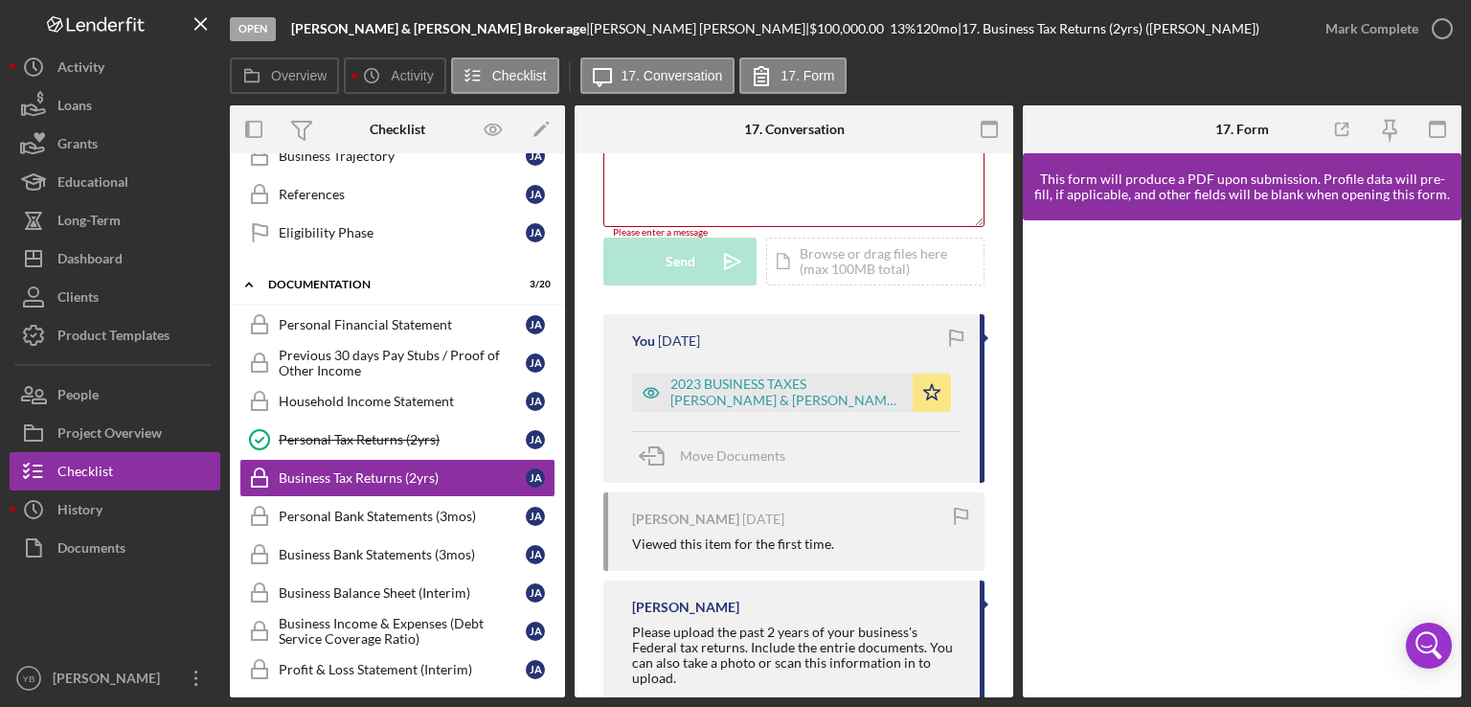
scroll to position [612, 0]
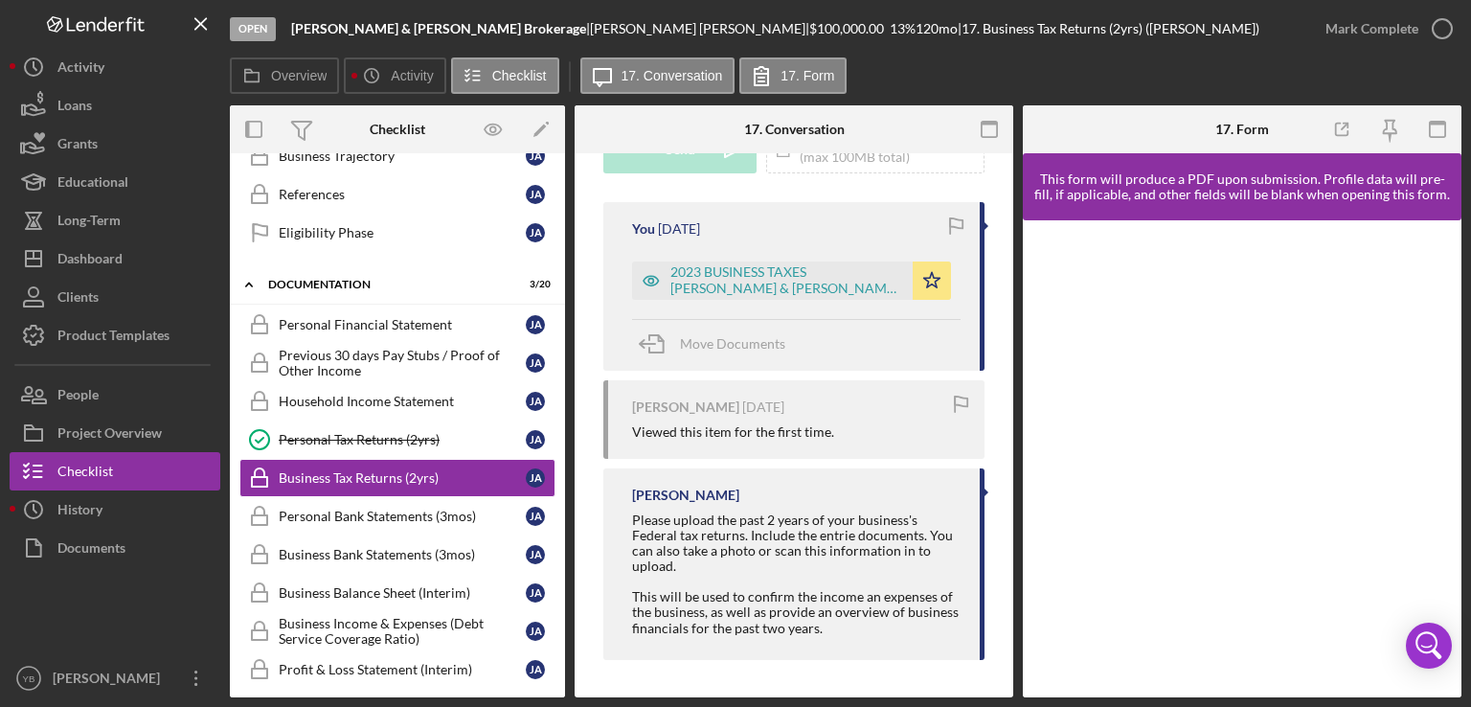
drag, startPoint x: 567, startPoint y: 392, endPoint x: 567, endPoint y: 457, distance: 65.1
click at [567, 457] on div "Overview Internal Workflow Stage Open Icon/Dropdown Arrow Archive (can unarchiv…" at bounding box center [846, 401] width 1232 height 592
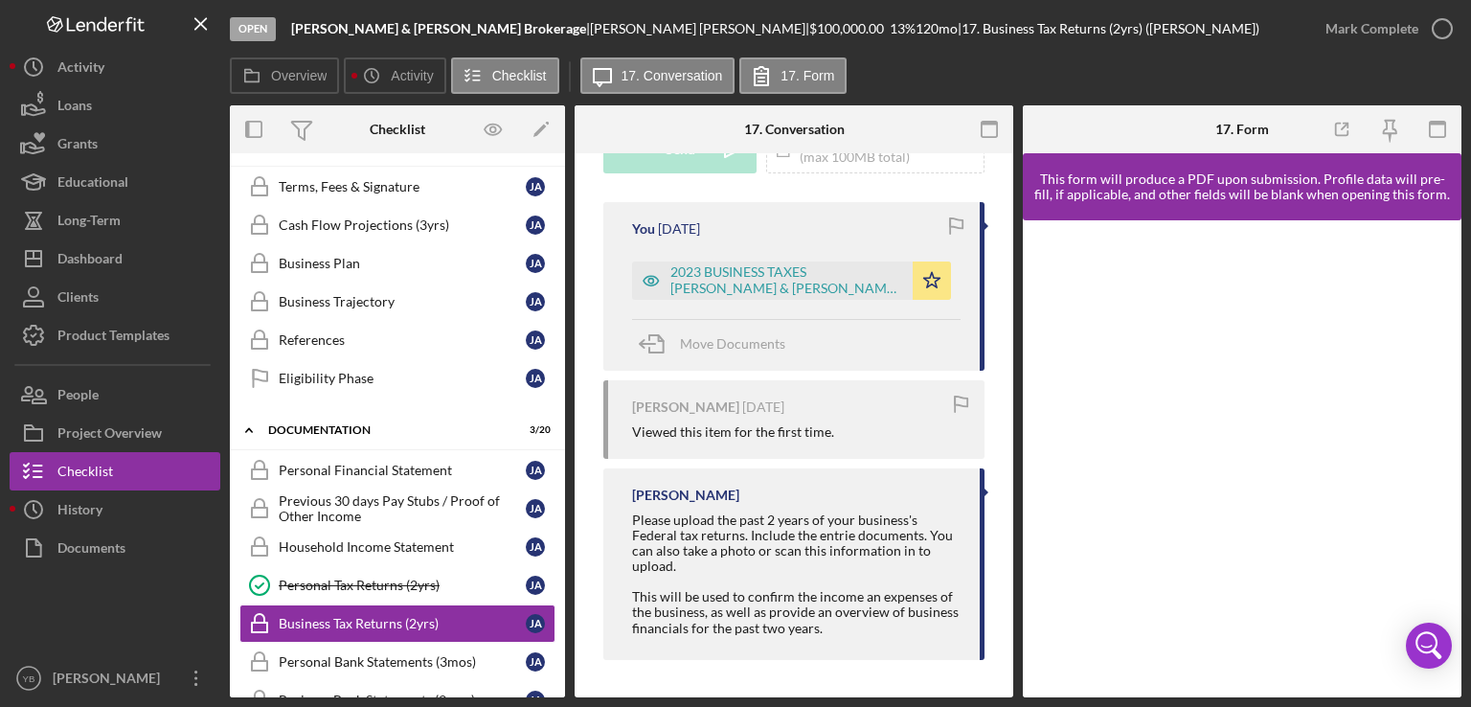
scroll to position [0, 0]
